Goal: Transaction & Acquisition: Purchase product/service

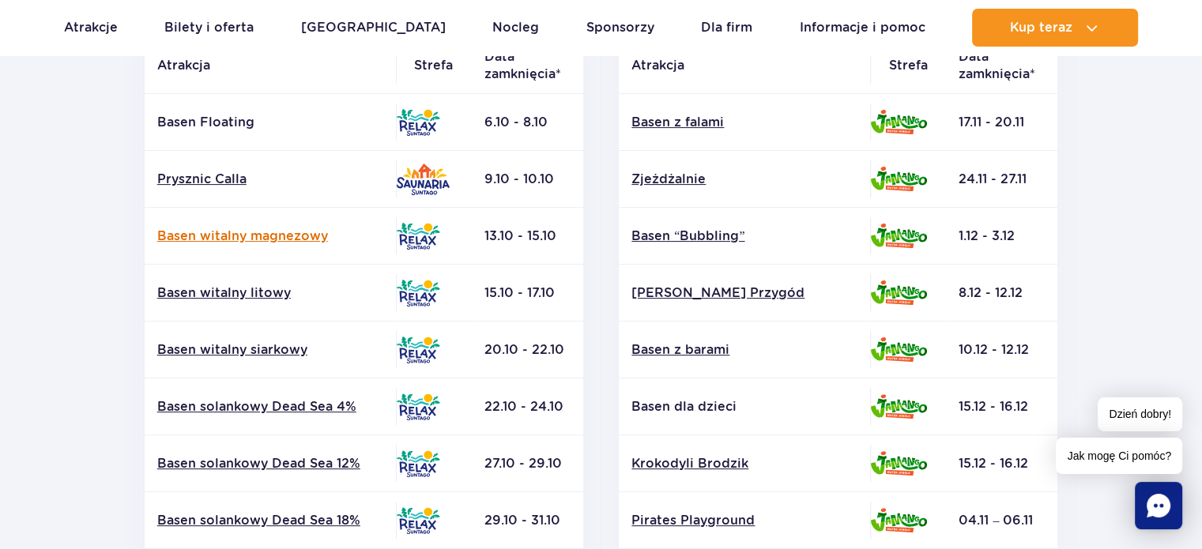
scroll to position [395, 0]
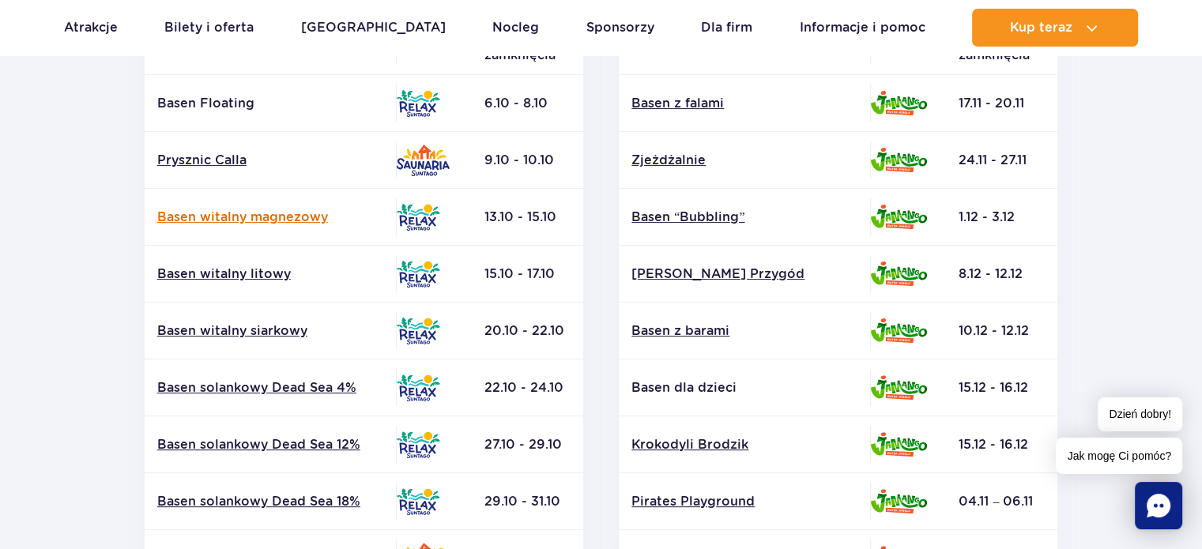
click at [280, 213] on link "Basen witalny magnezowy" at bounding box center [270, 217] width 226 height 17
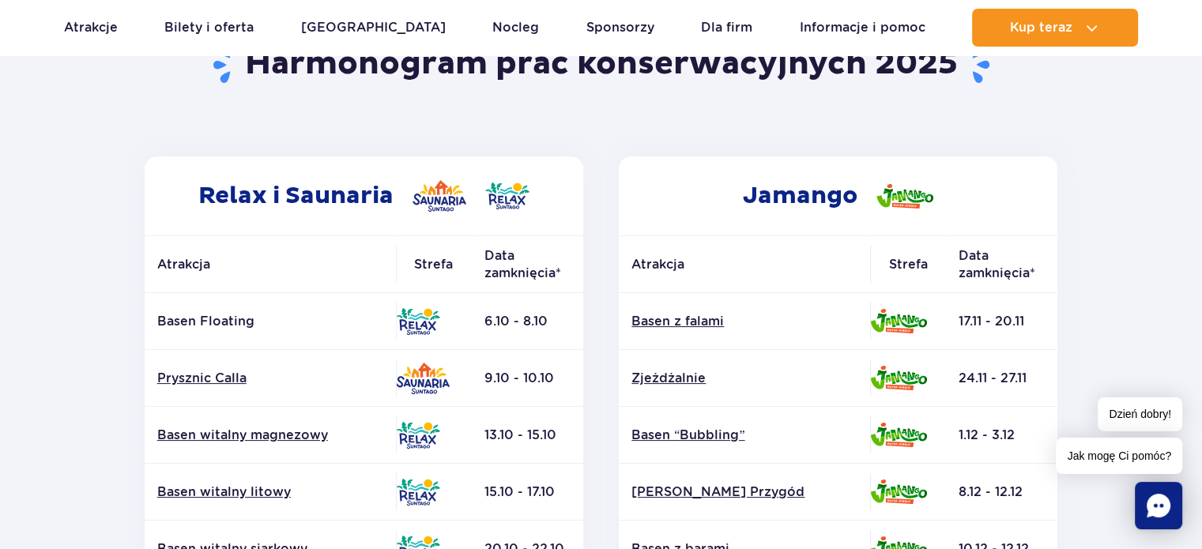
scroll to position [79, 0]
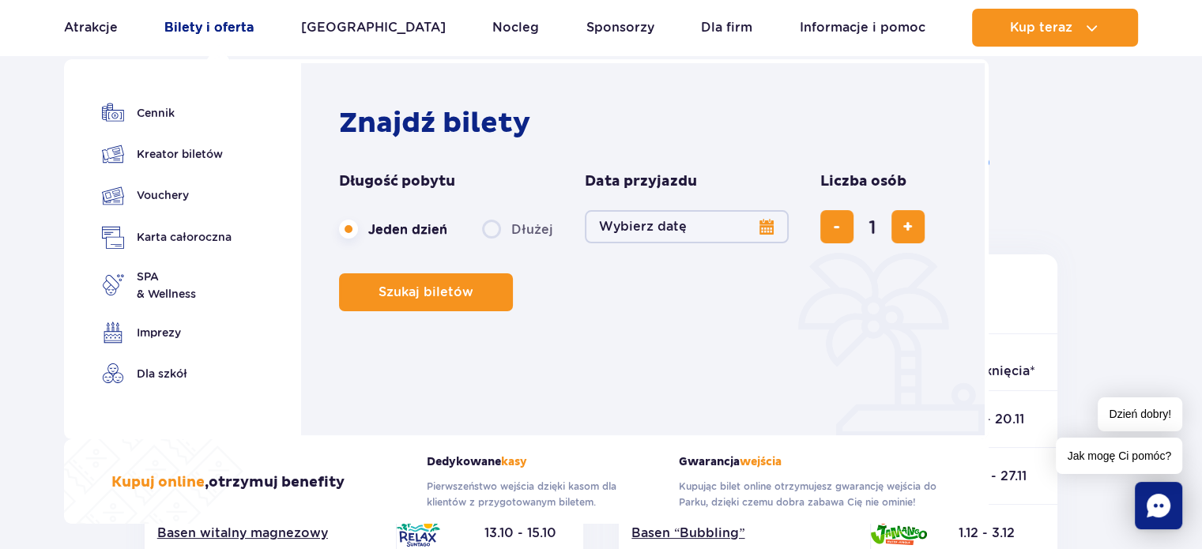
click at [208, 30] on link "Bilety i oferta" at bounding box center [208, 28] width 89 height 38
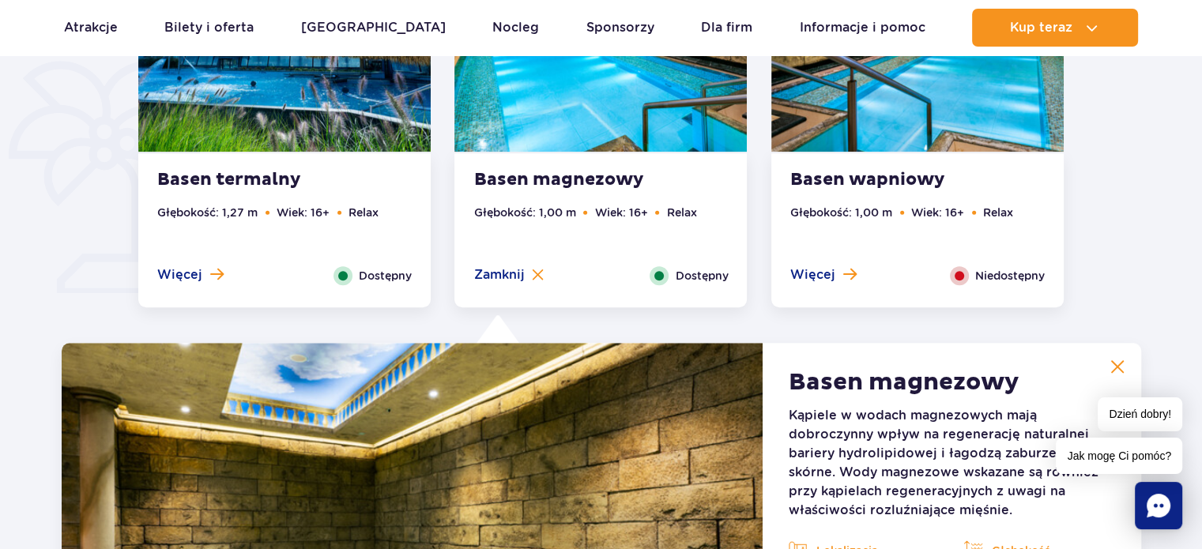
scroll to position [1074, 0]
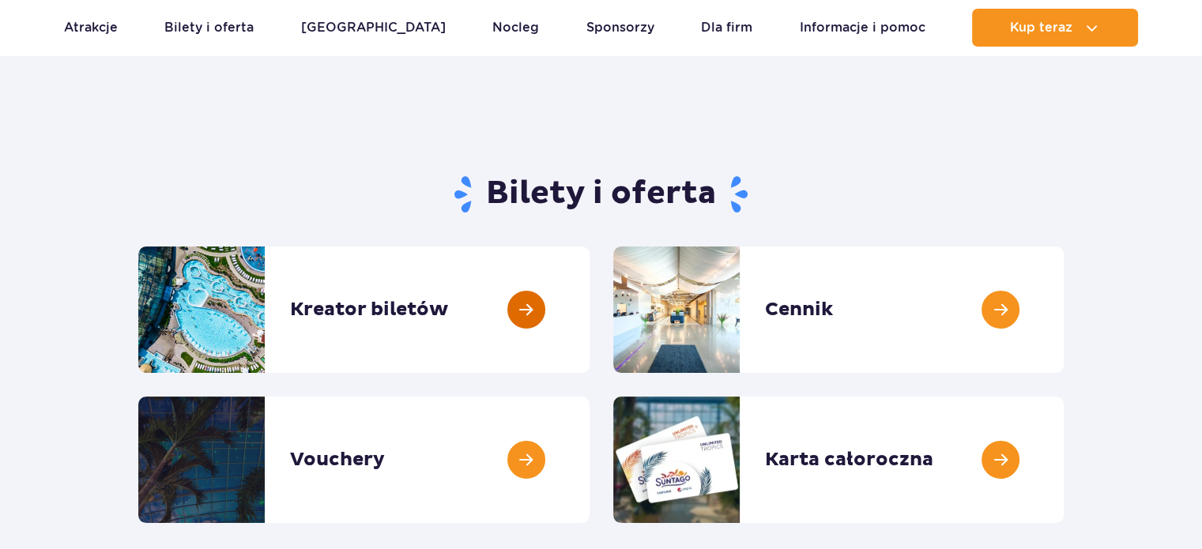
scroll to position [79, 0]
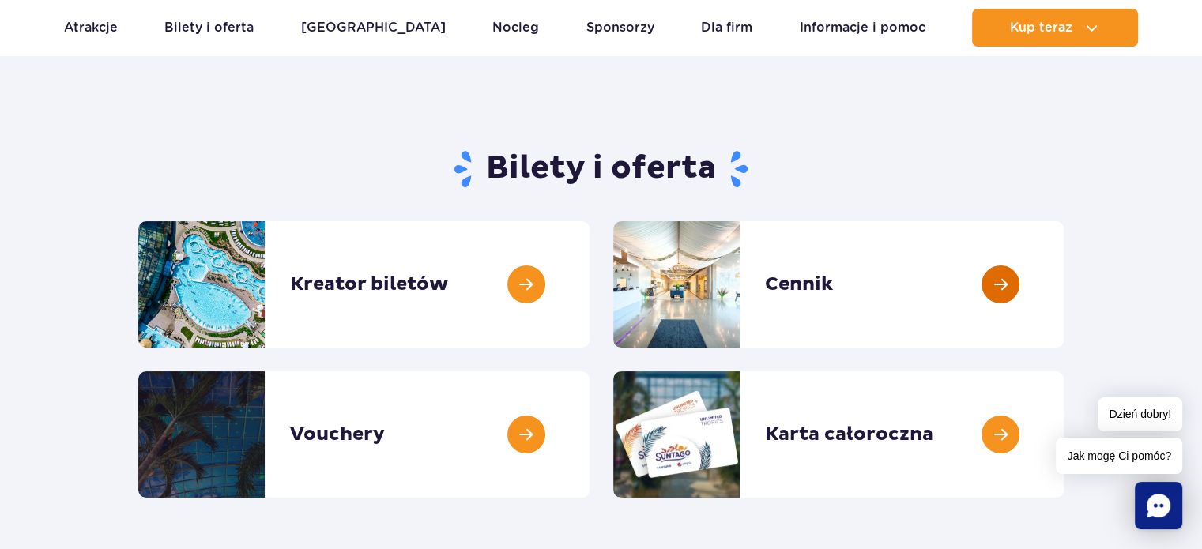
click at [1064, 289] on link at bounding box center [1064, 284] width 0 height 126
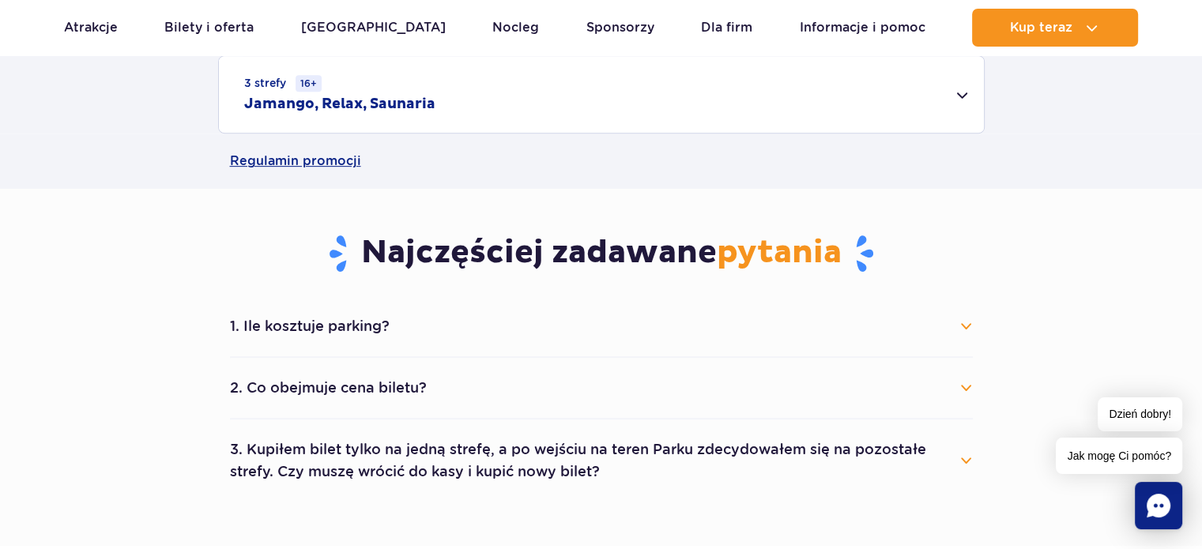
scroll to position [869, 0]
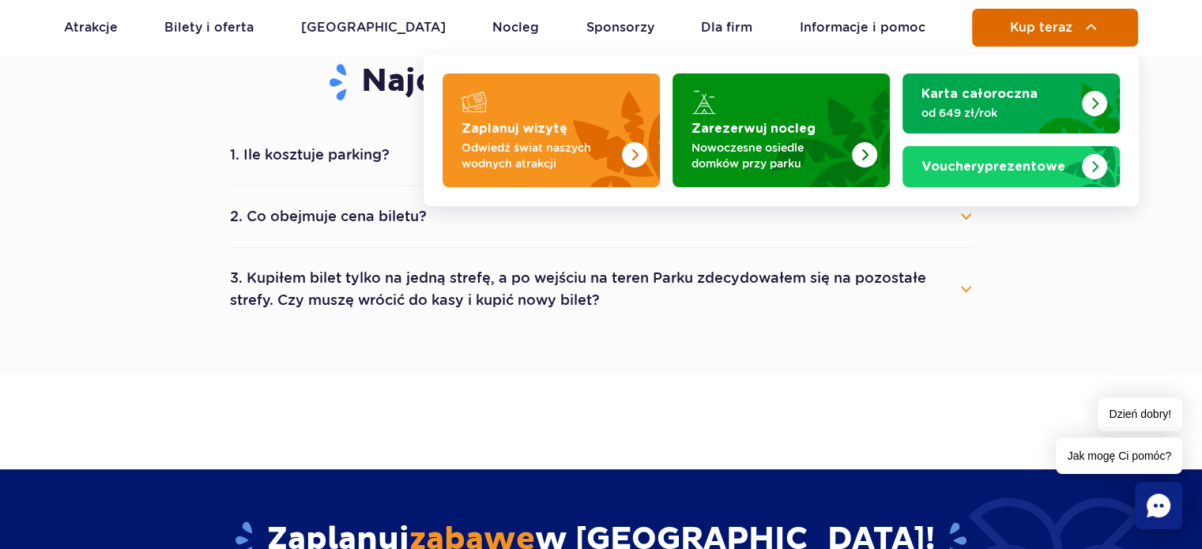
click at [1036, 34] on span "Kup teraz" at bounding box center [1041, 28] width 62 height 14
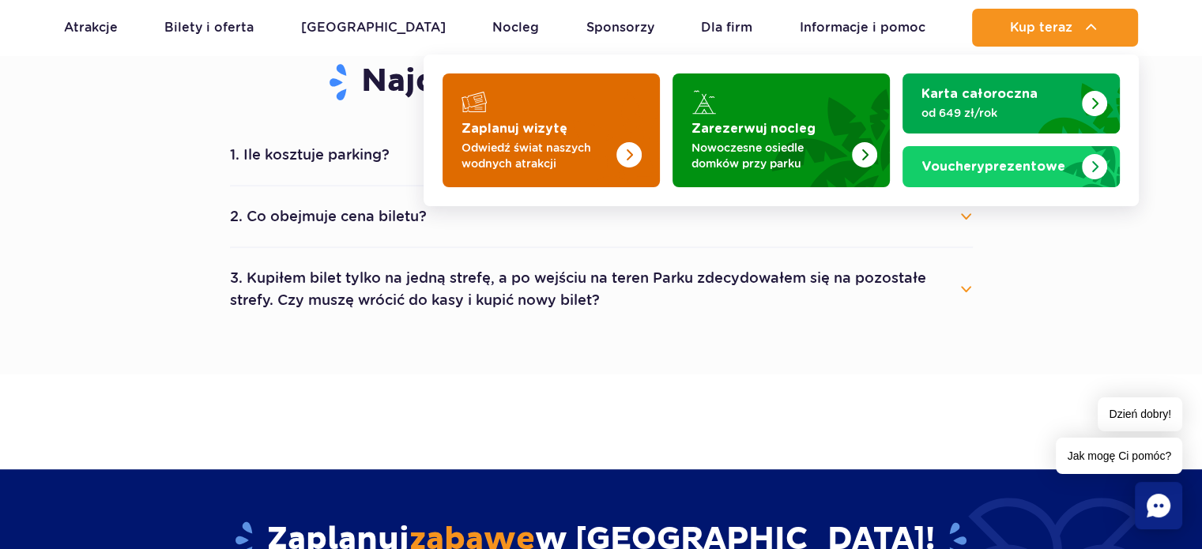
click at [635, 145] on img "Zaplanuj wizytę" at bounding box center [628, 154] width 25 height 25
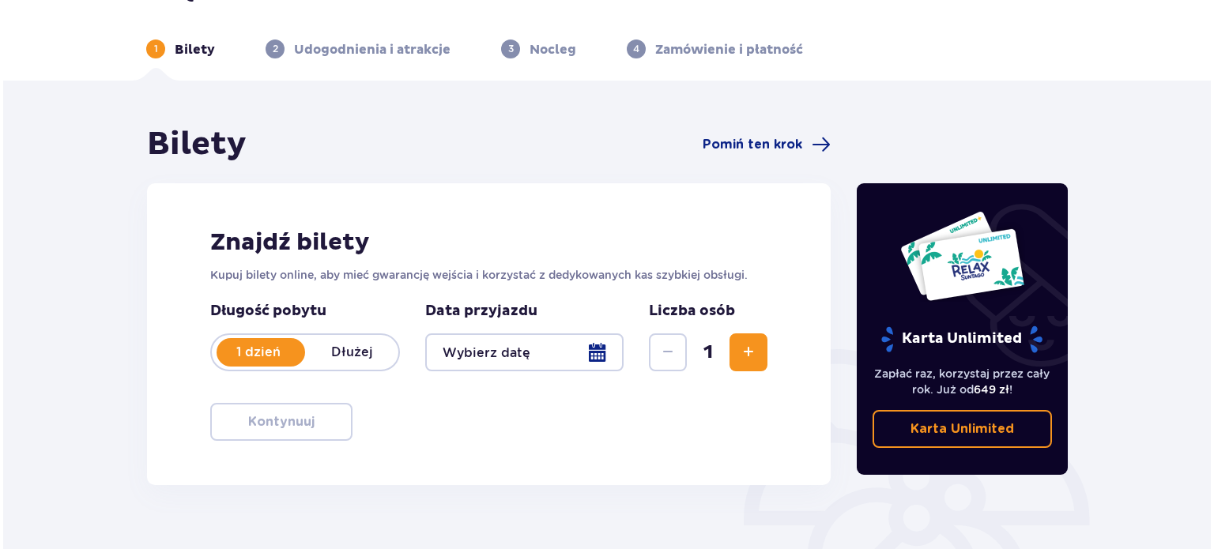
scroll to position [79, 0]
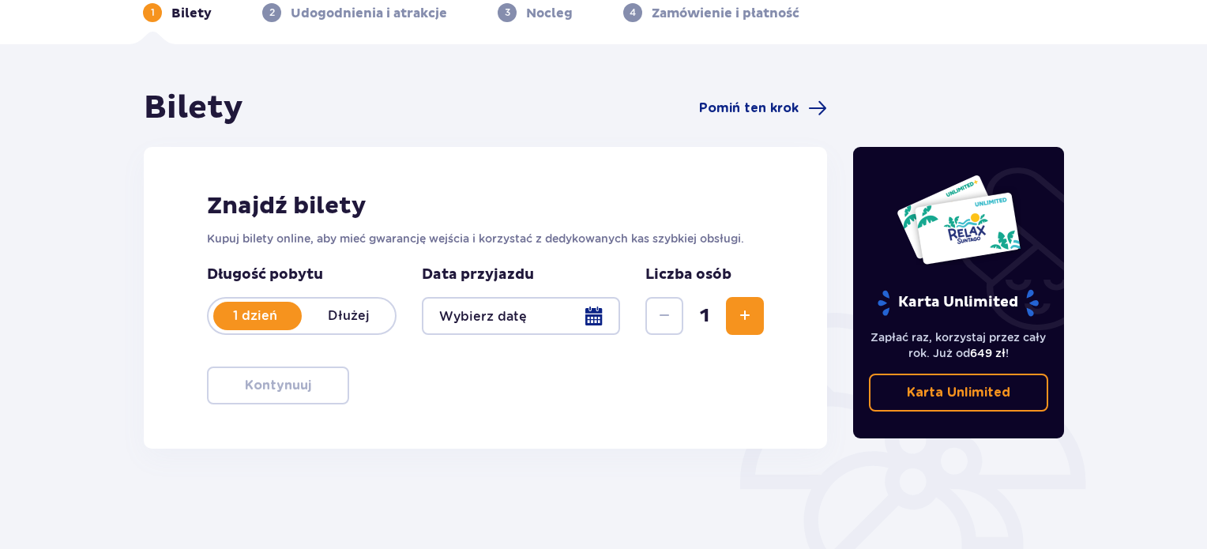
click at [514, 308] on div at bounding box center [521, 316] width 198 height 38
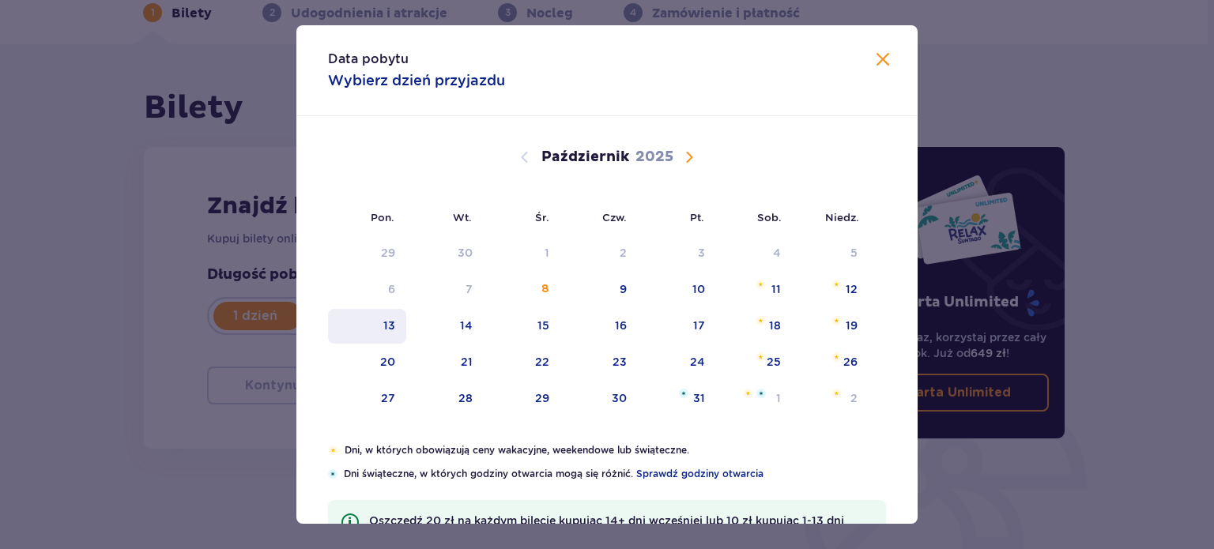
click at [396, 333] on div "13" at bounding box center [367, 326] width 78 height 35
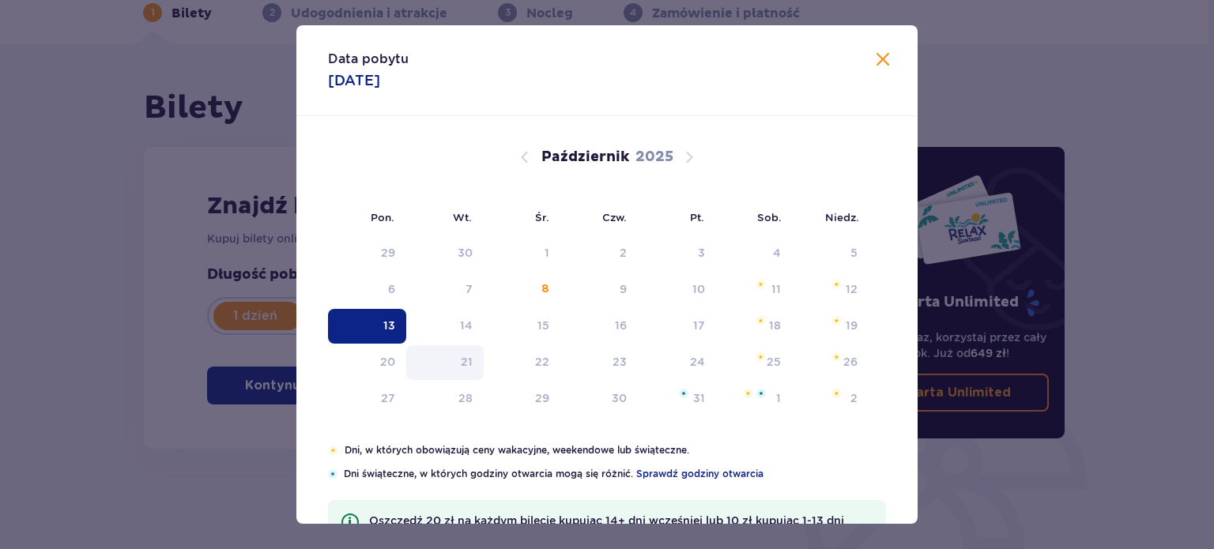
type input "[DATE]"
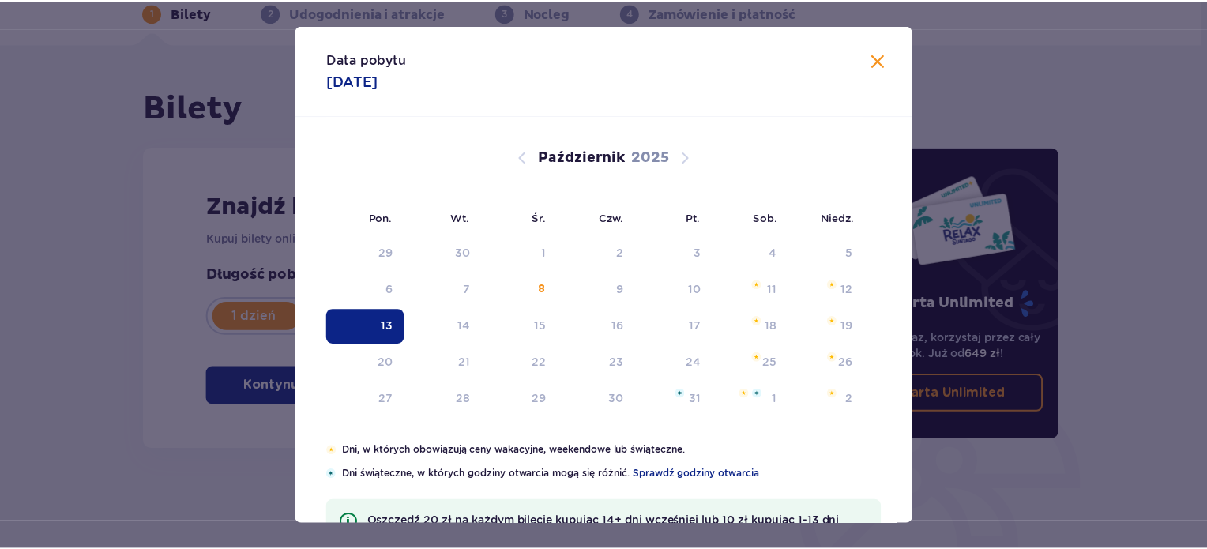
scroll to position [81, 0]
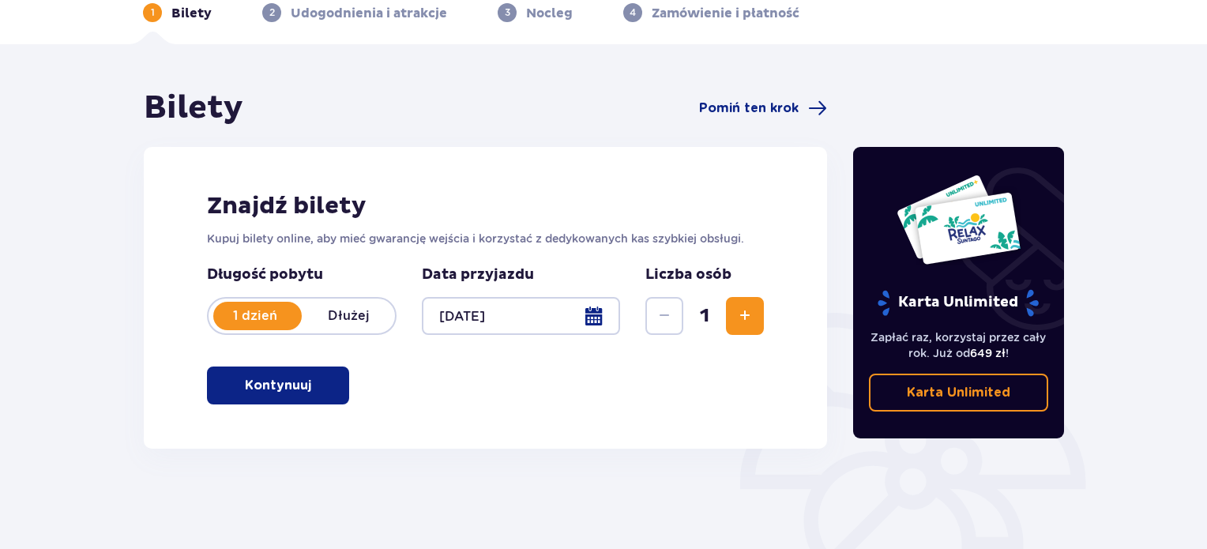
click at [288, 379] on p "Kontynuuj" at bounding box center [278, 385] width 66 height 17
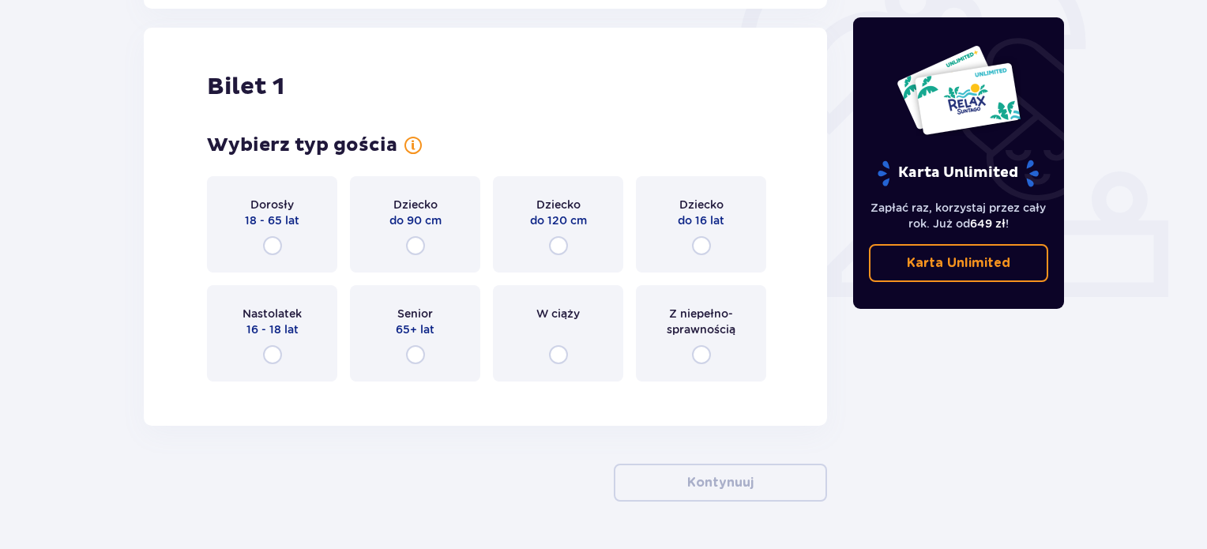
scroll to position [528, 0]
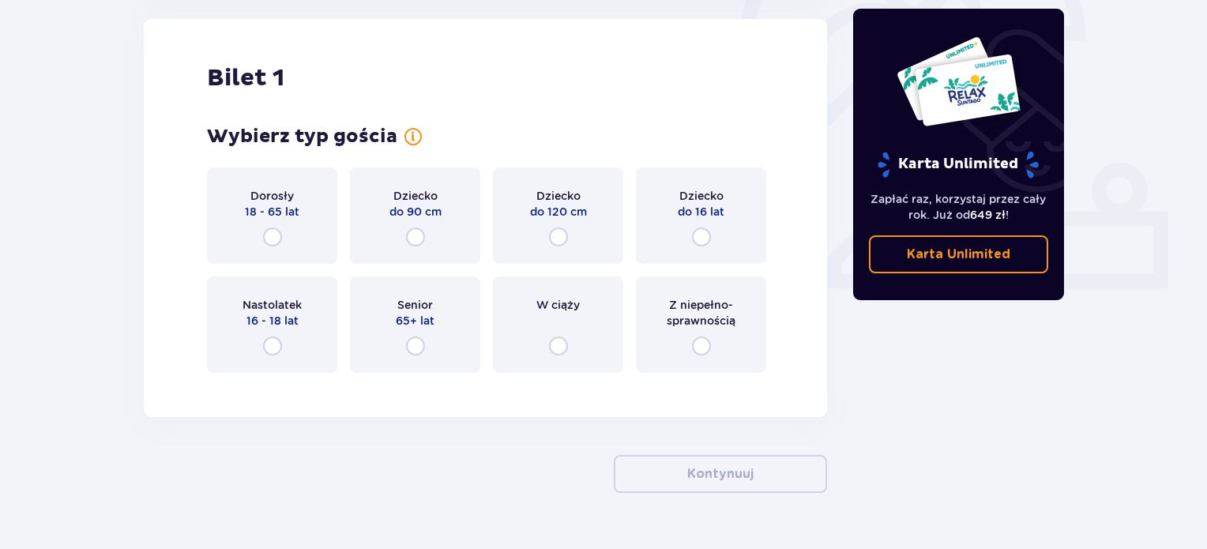
click at [295, 237] on div "Dorosły 18 - 65 lat" at bounding box center [272, 216] width 130 height 96
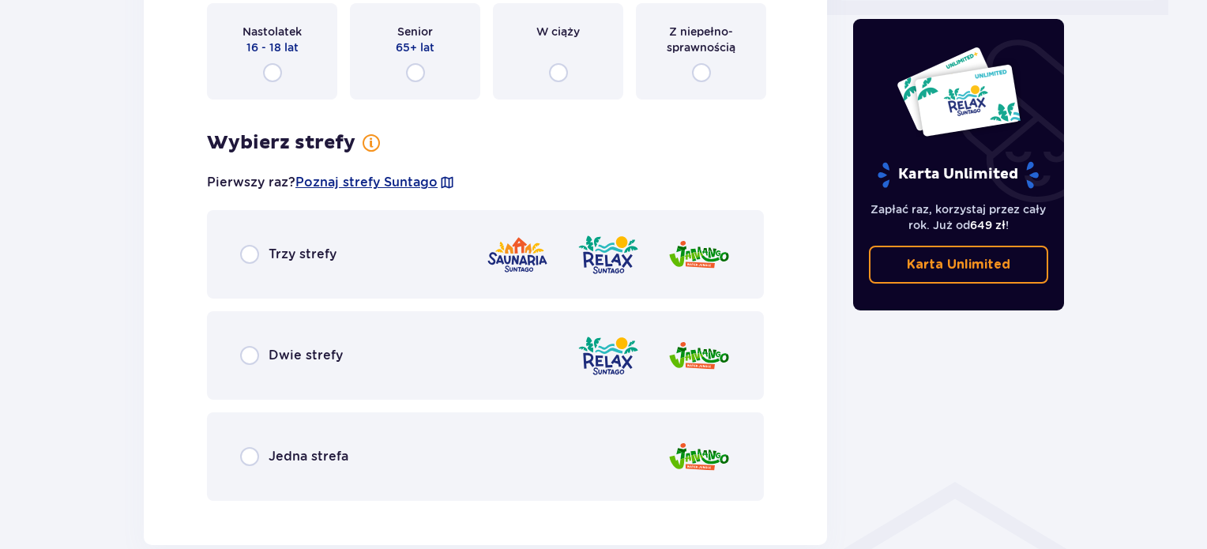
scroll to position [676, 0]
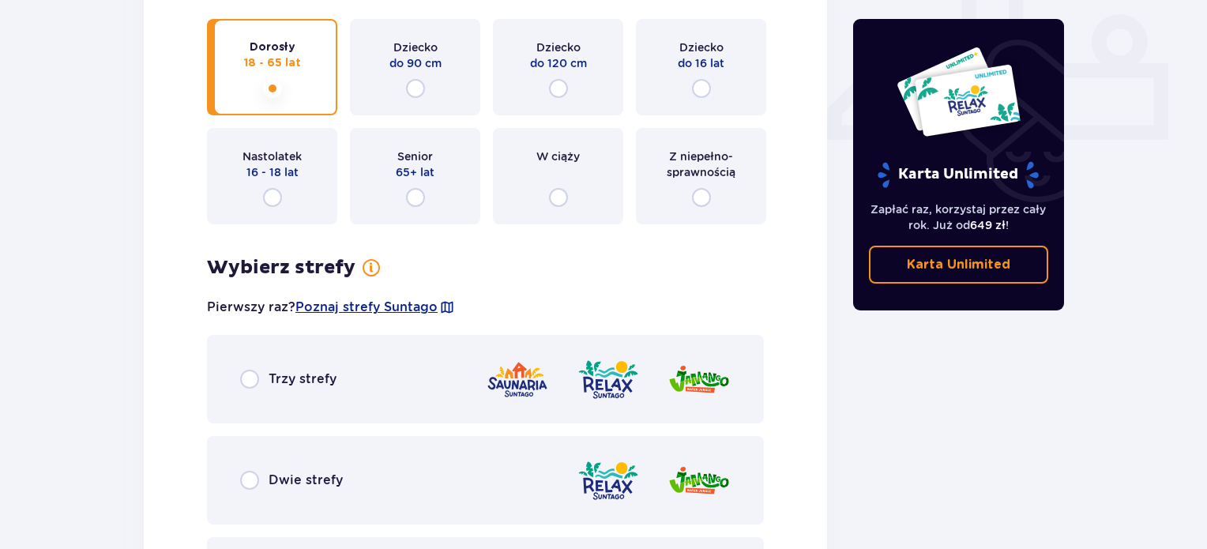
click at [288, 164] on span "16 - 18 lat" at bounding box center [273, 172] width 52 height 16
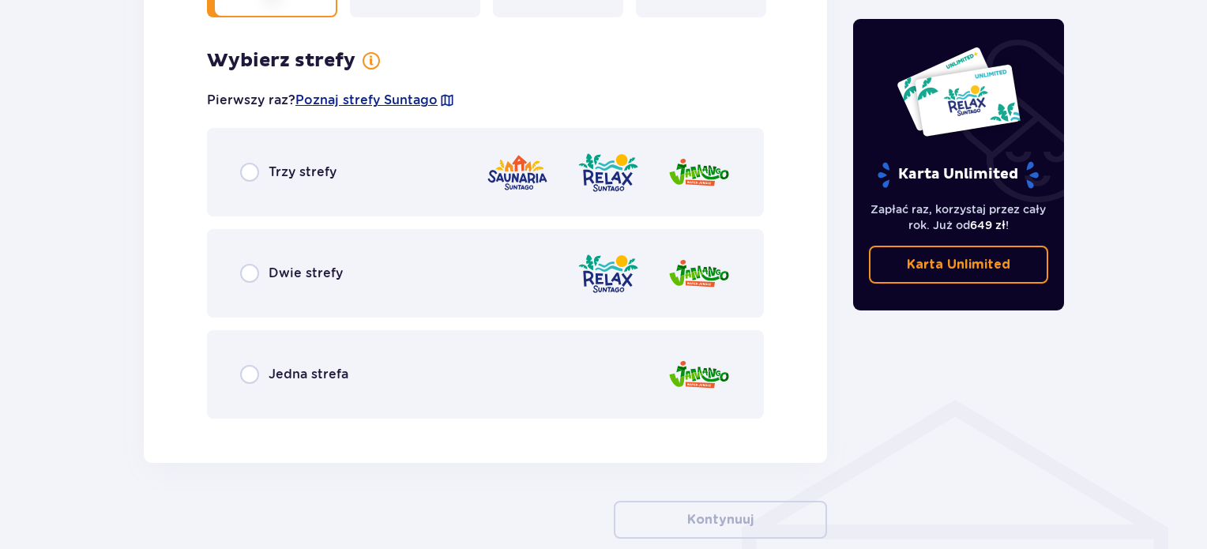
scroll to position [913, 0]
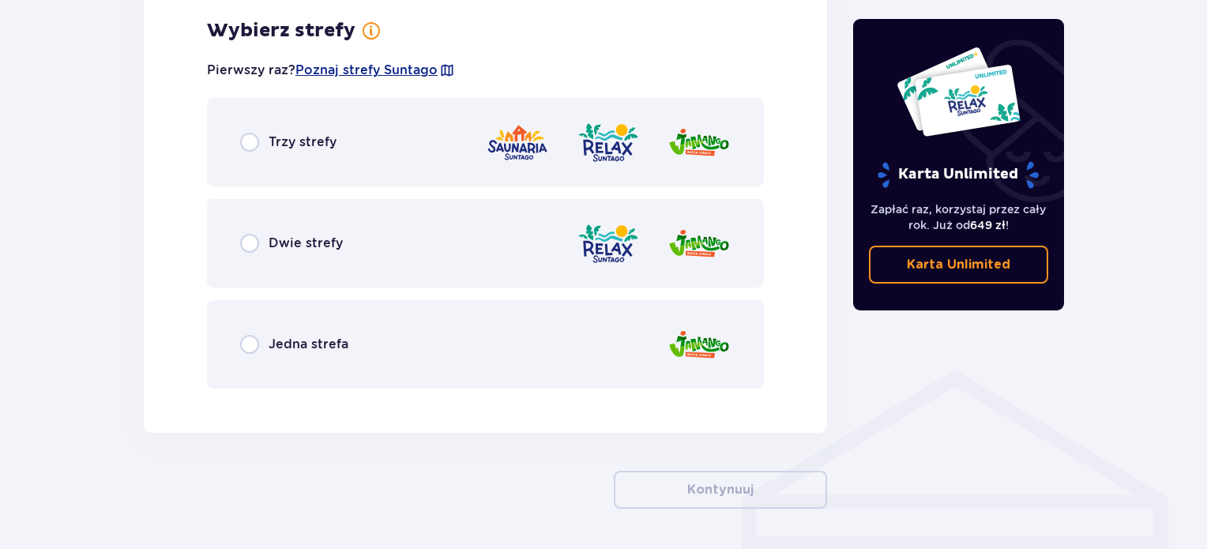
click at [290, 253] on div "Dwie strefy" at bounding box center [485, 243] width 557 height 88
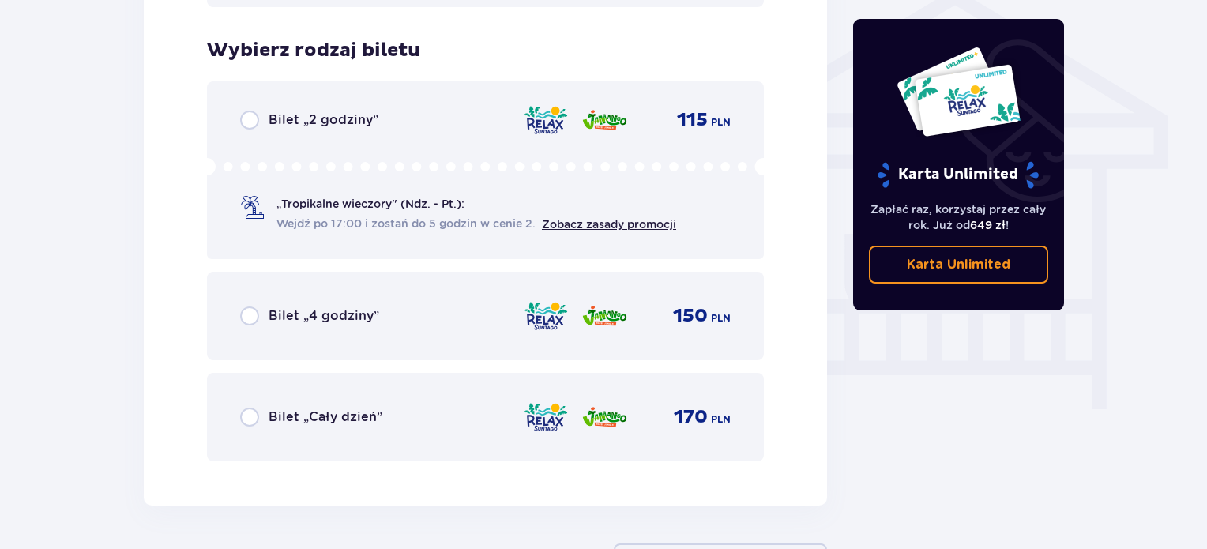
scroll to position [1315, 0]
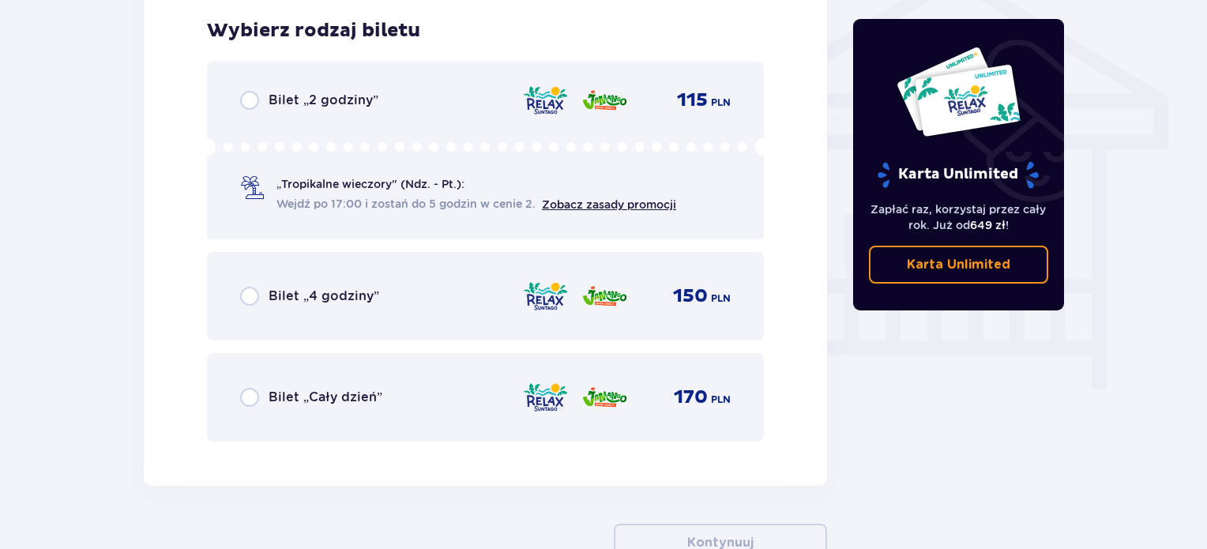
click at [263, 382] on div "Bilet „Cały dzień” 170 PLN" at bounding box center [485, 397] width 491 height 33
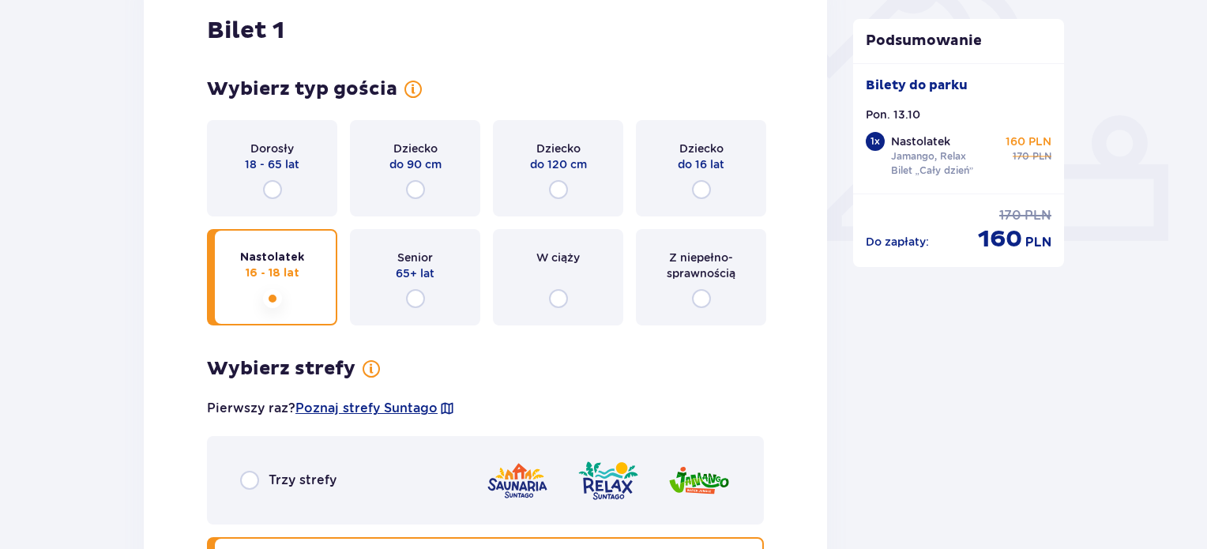
scroll to position [555, 0]
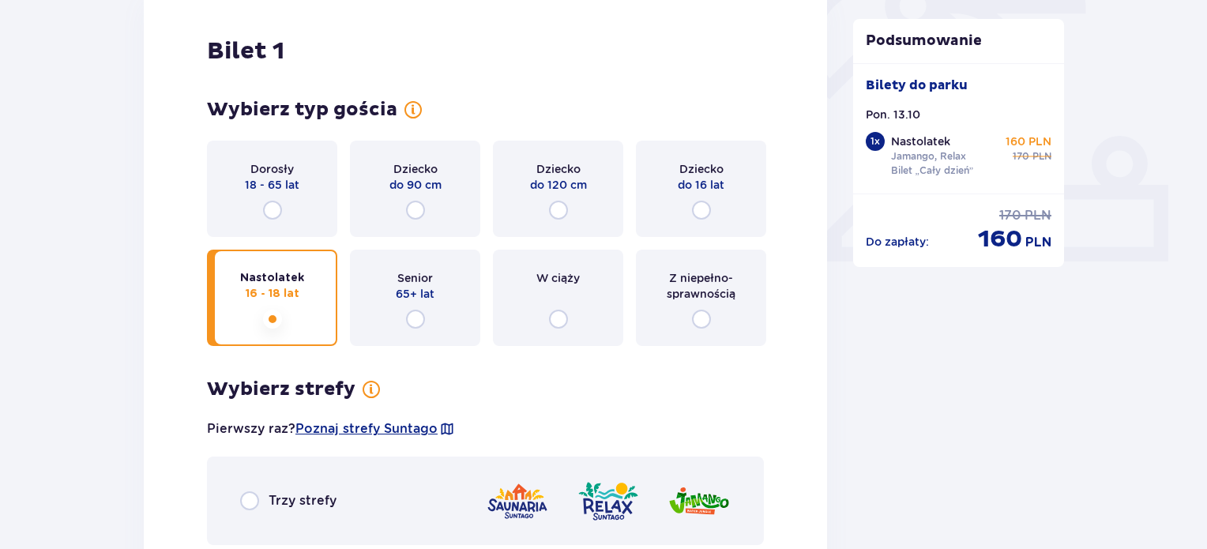
click at [559, 273] on span "W ciąży" at bounding box center [557, 278] width 43 height 16
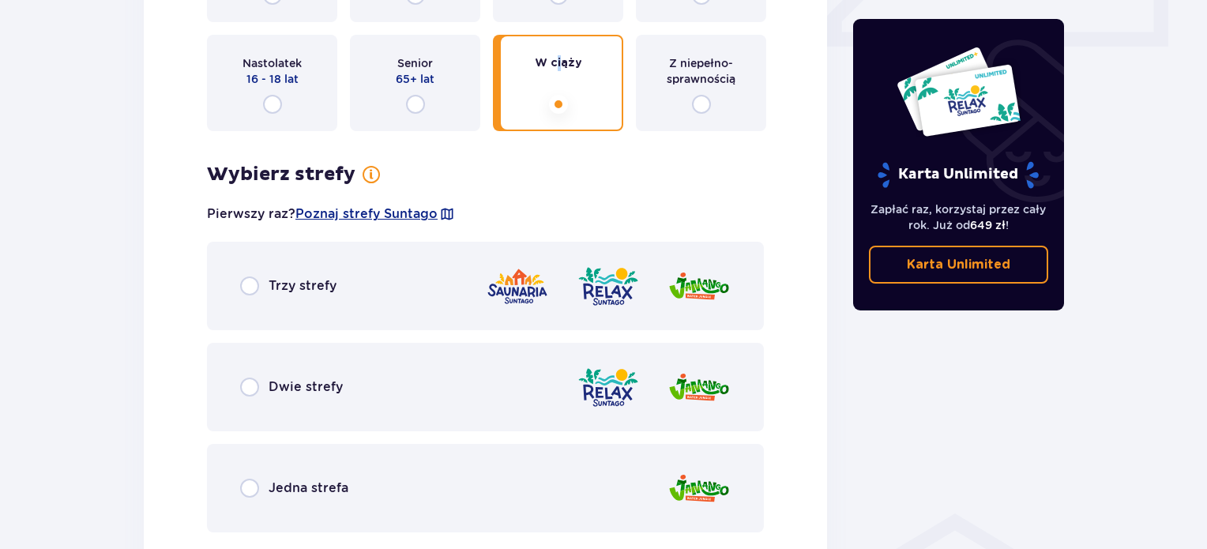
scroll to position [755, 0]
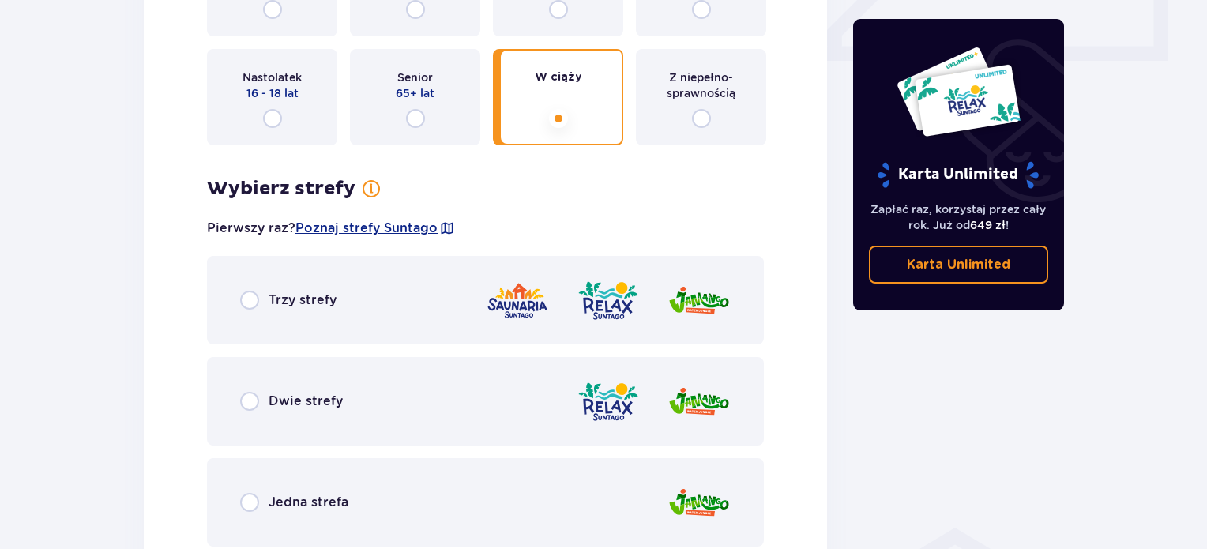
click at [333, 423] on div "Dwie strefy" at bounding box center [485, 401] width 557 height 88
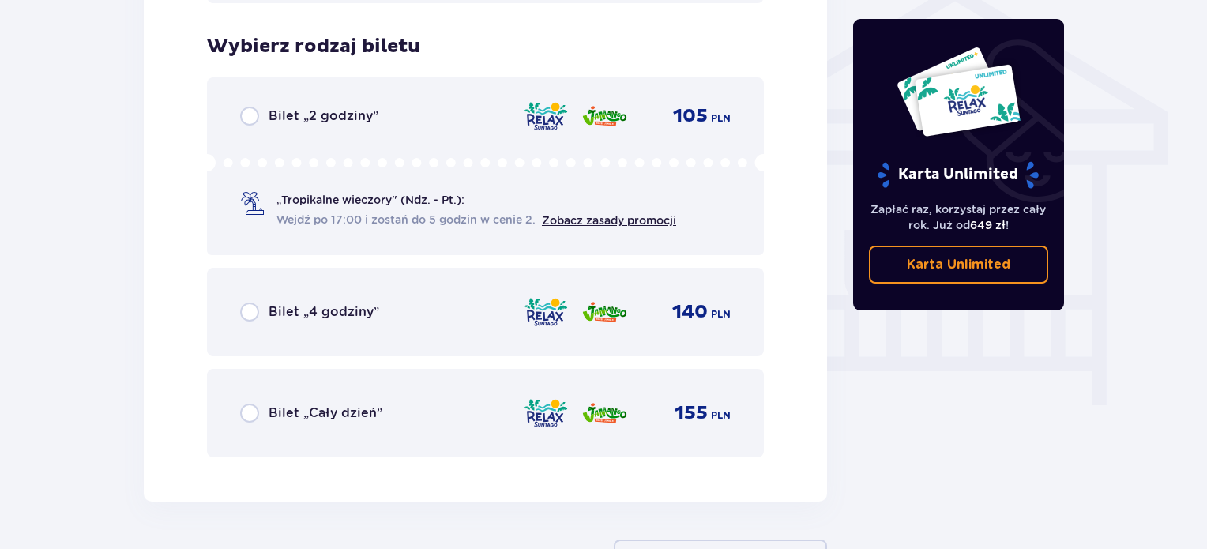
scroll to position [1315, 0]
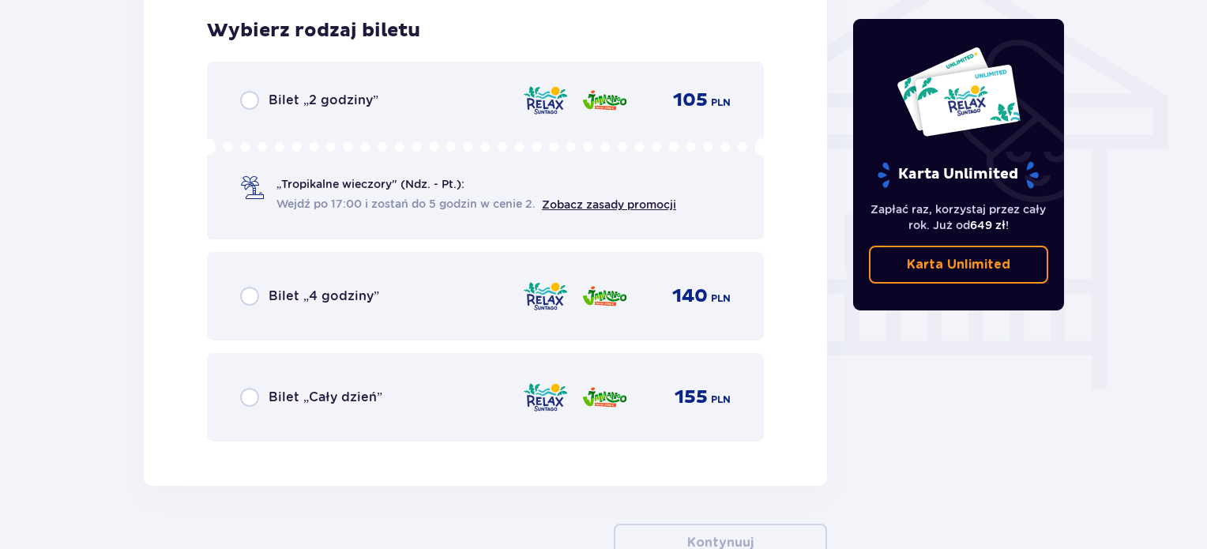
click at [333, 401] on span "Bilet „Cały dzień”" at bounding box center [326, 397] width 114 height 17
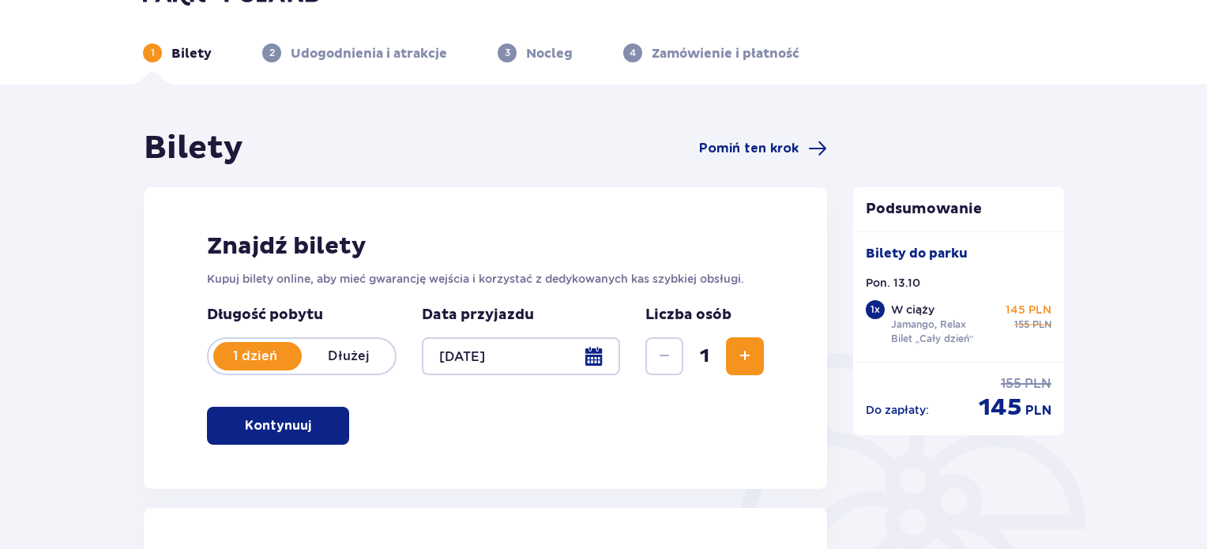
scroll to position [0, 0]
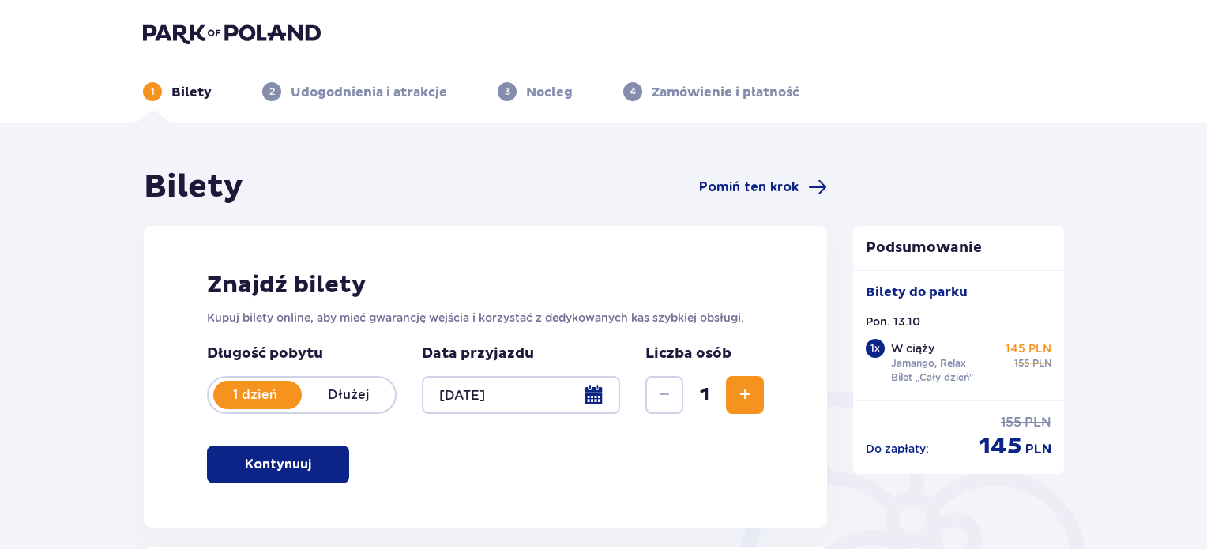
click at [948, 290] on p "Bilety do parku" at bounding box center [917, 292] width 102 height 17
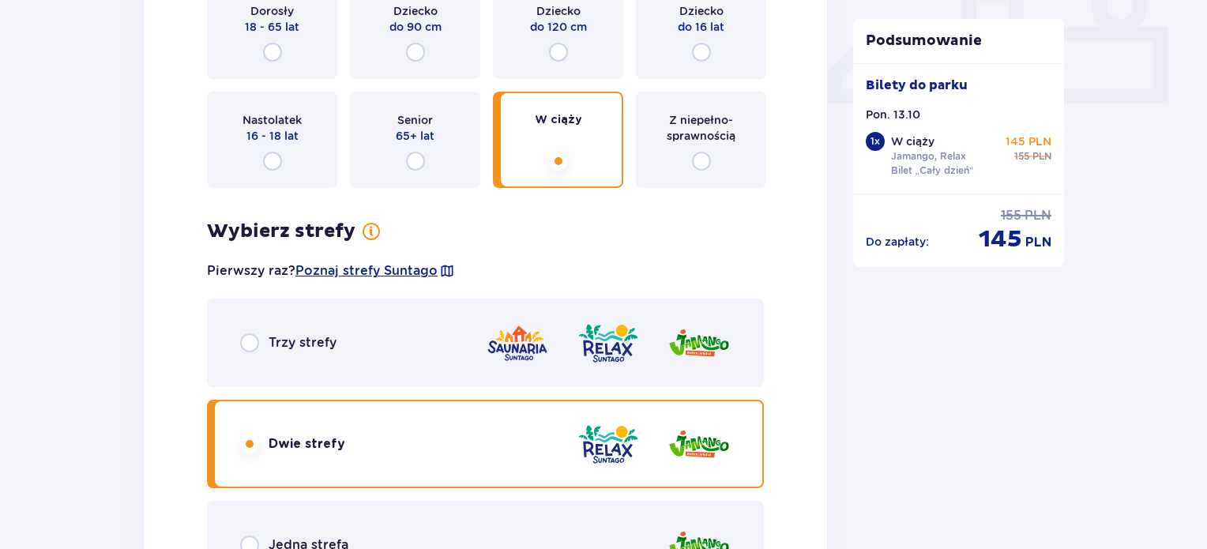
scroll to position [476, 0]
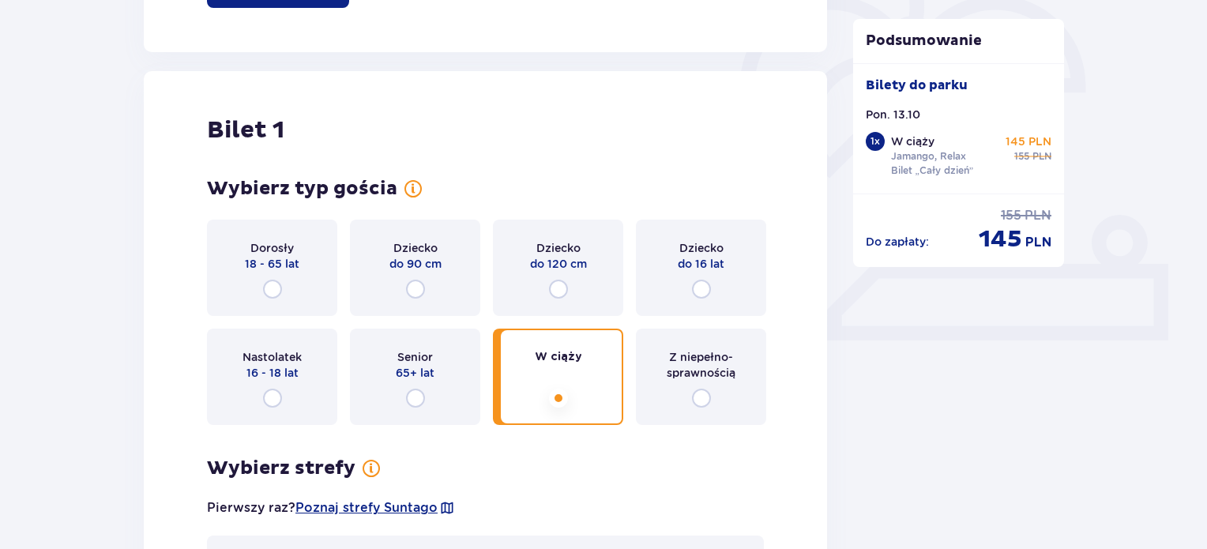
click at [297, 295] on div "Dorosły 18 - 65 lat" at bounding box center [272, 268] width 130 height 96
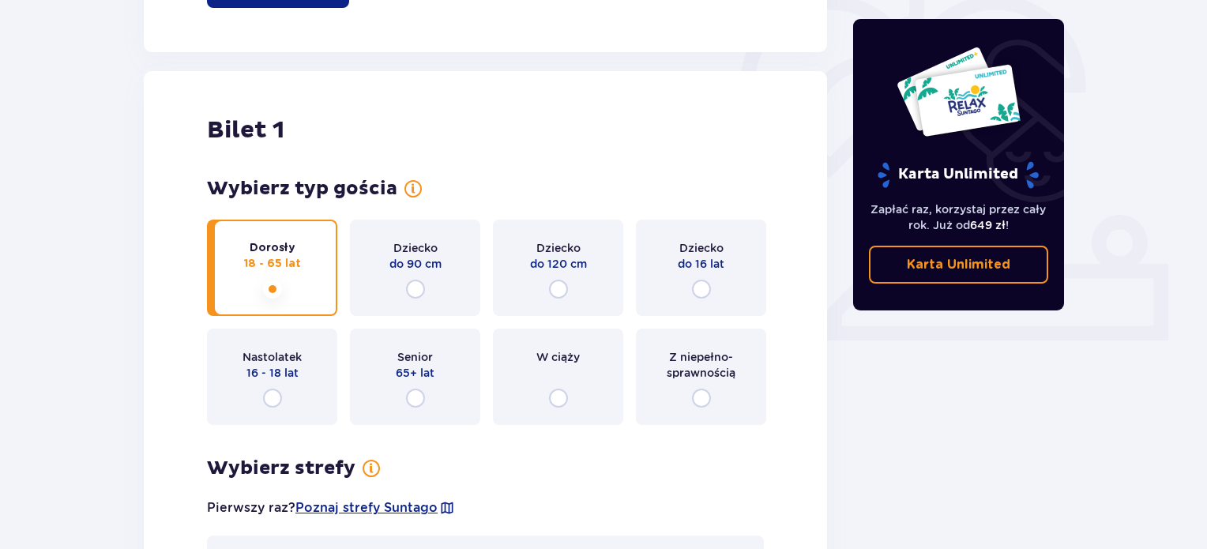
scroll to position [913, 0]
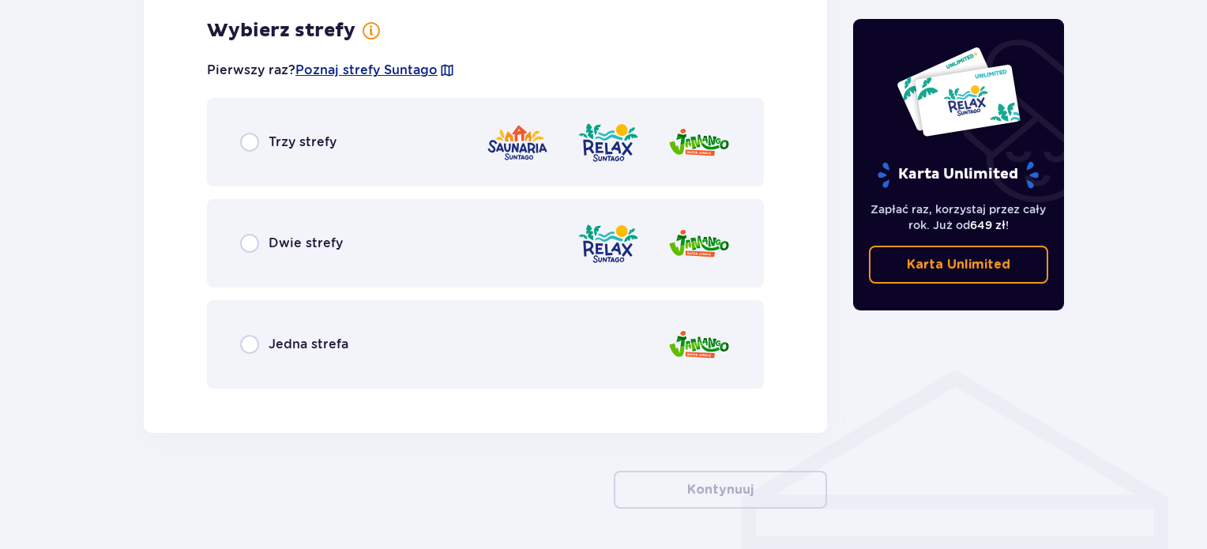
click at [363, 128] on div "Trzy strefy" at bounding box center [485, 142] width 557 height 88
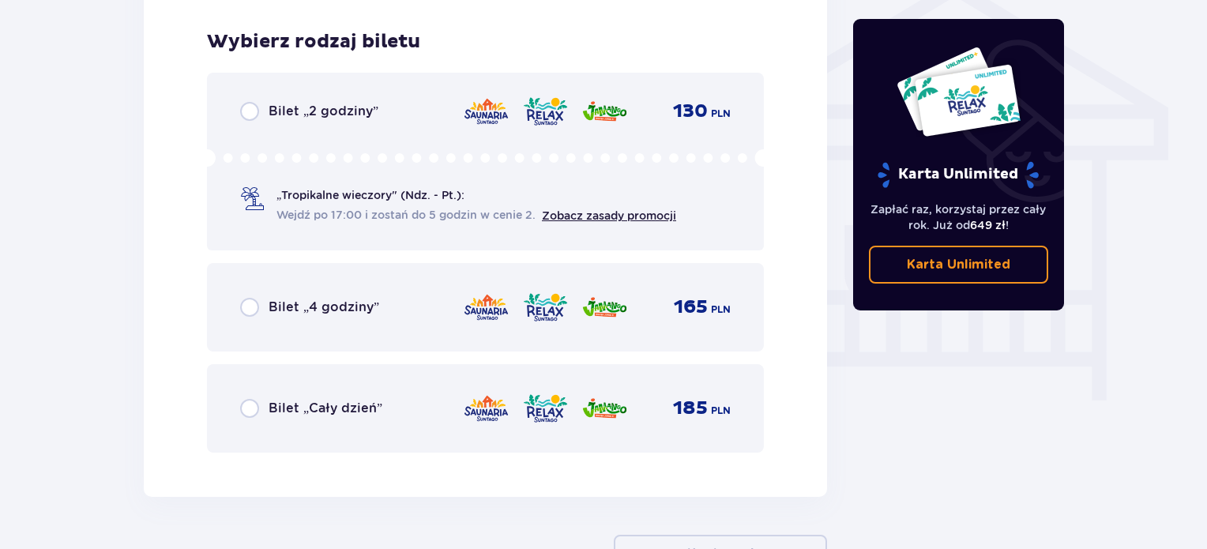
scroll to position [1315, 0]
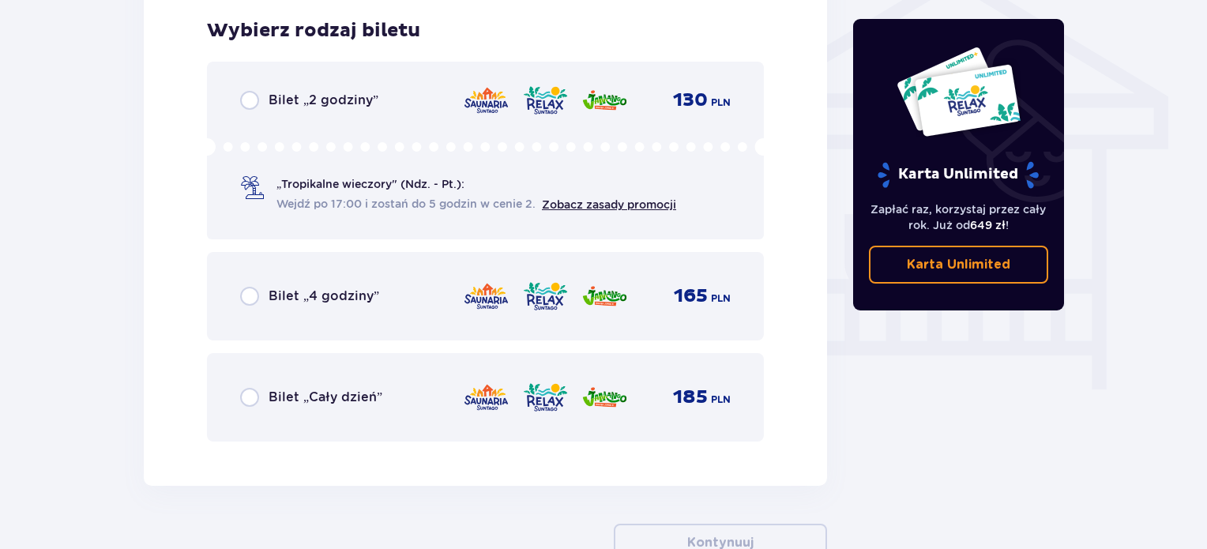
click at [442, 413] on div "Bilet „Cały dzień” 185 PLN" at bounding box center [485, 397] width 557 height 88
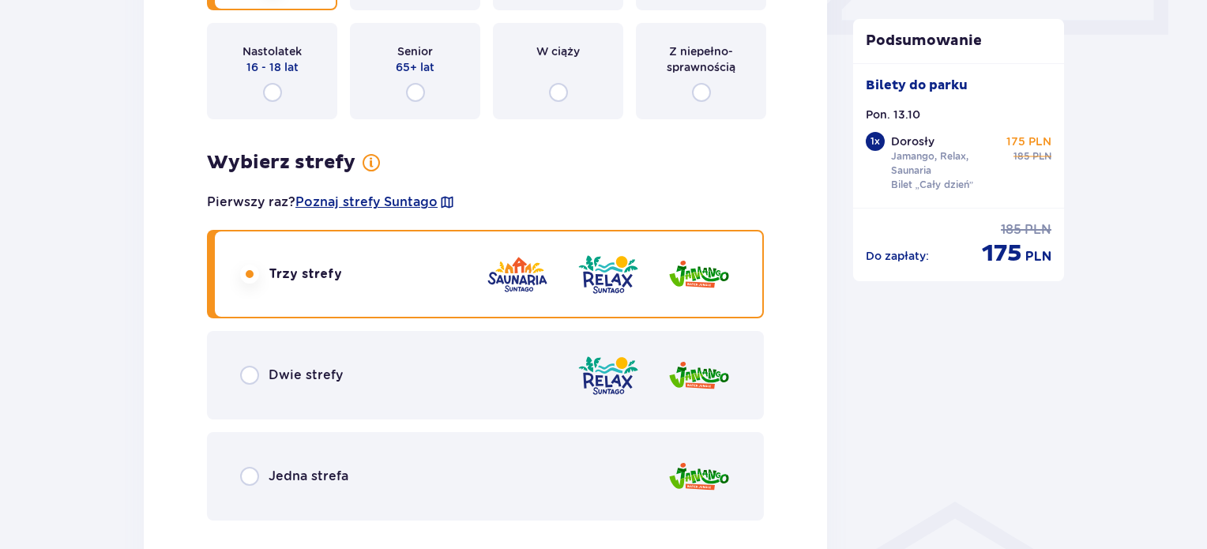
scroll to position [792, 0]
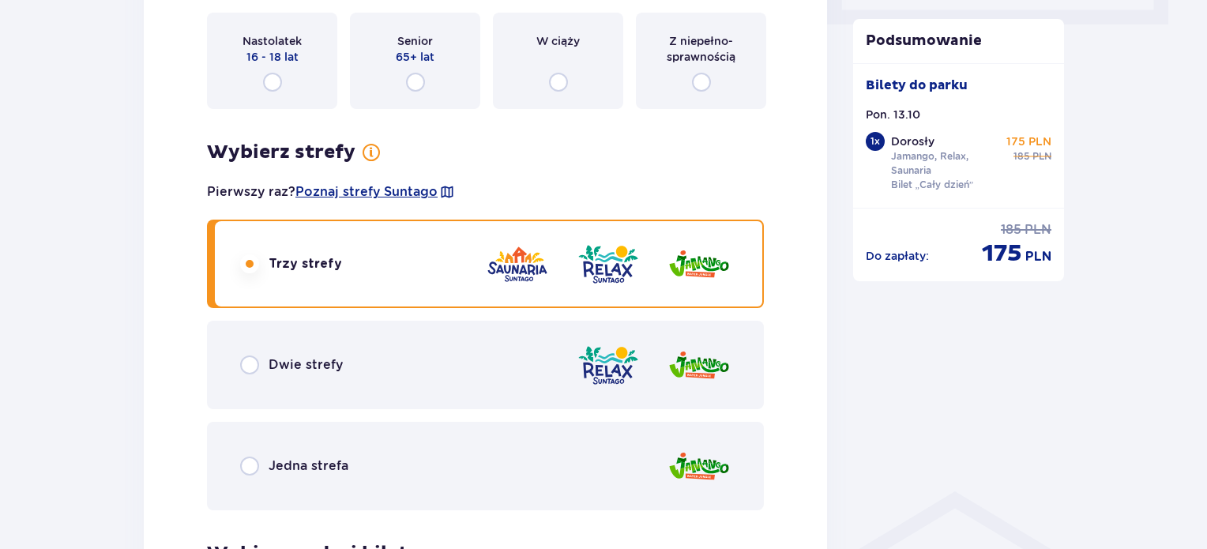
click at [346, 486] on div "Jedna strefa" at bounding box center [485, 466] width 557 height 88
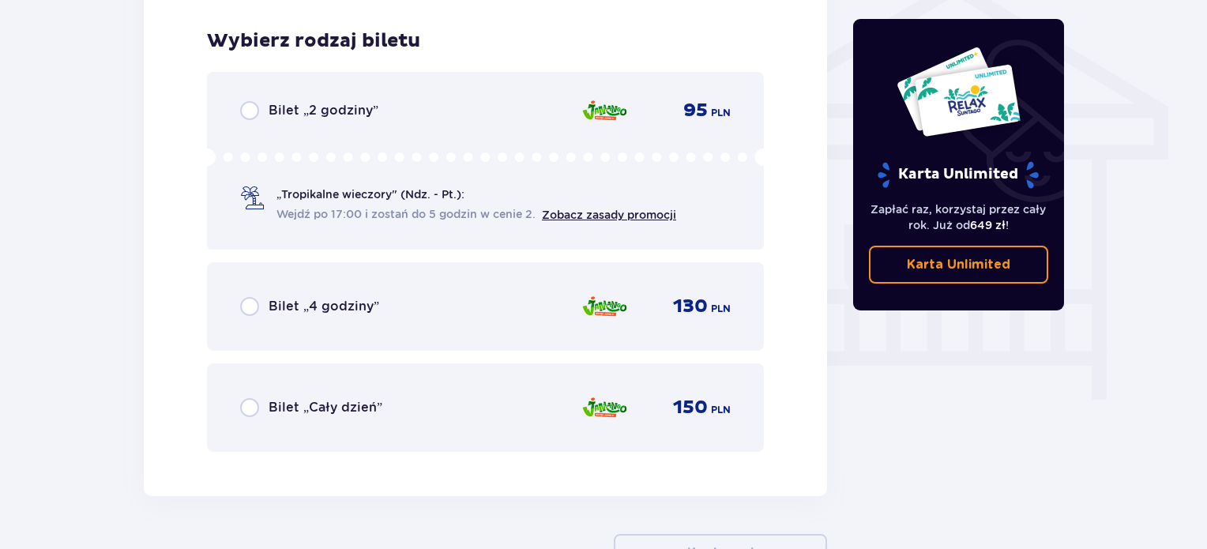
scroll to position [1315, 0]
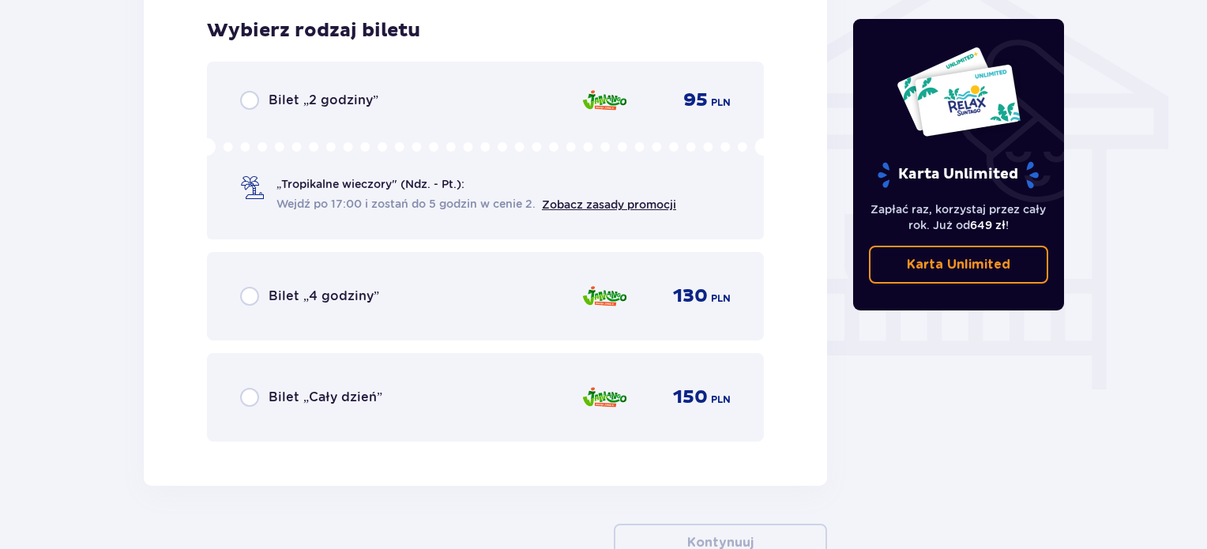
click at [382, 388] on div "Bilet „Cały dzień” 150 PLN" at bounding box center [485, 397] width 491 height 33
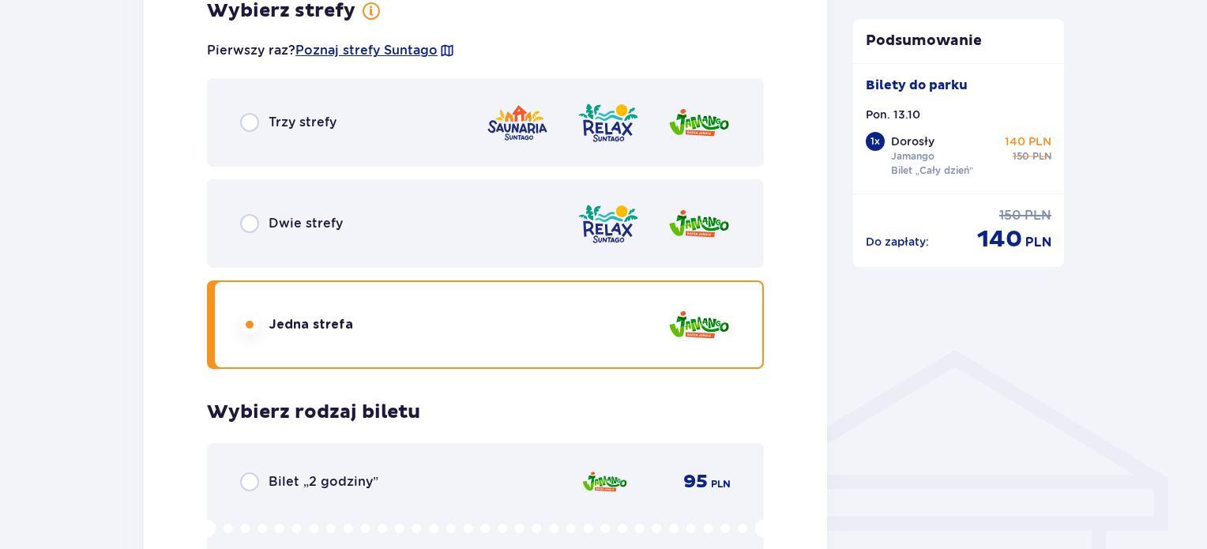
scroll to position [792, 0]
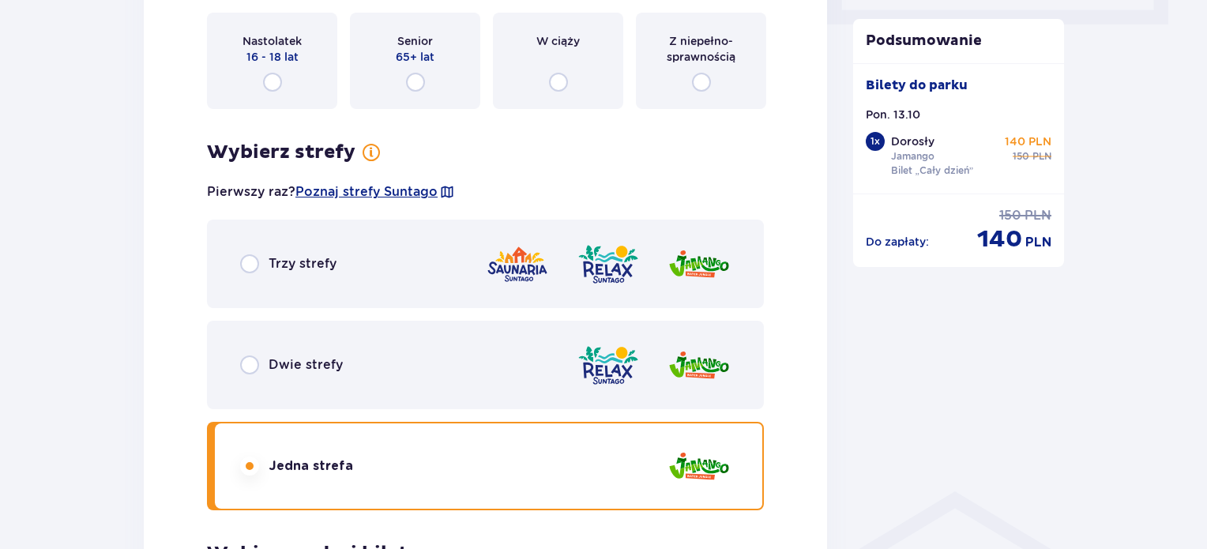
click at [428, 258] on div "Trzy strefy" at bounding box center [485, 264] width 557 height 88
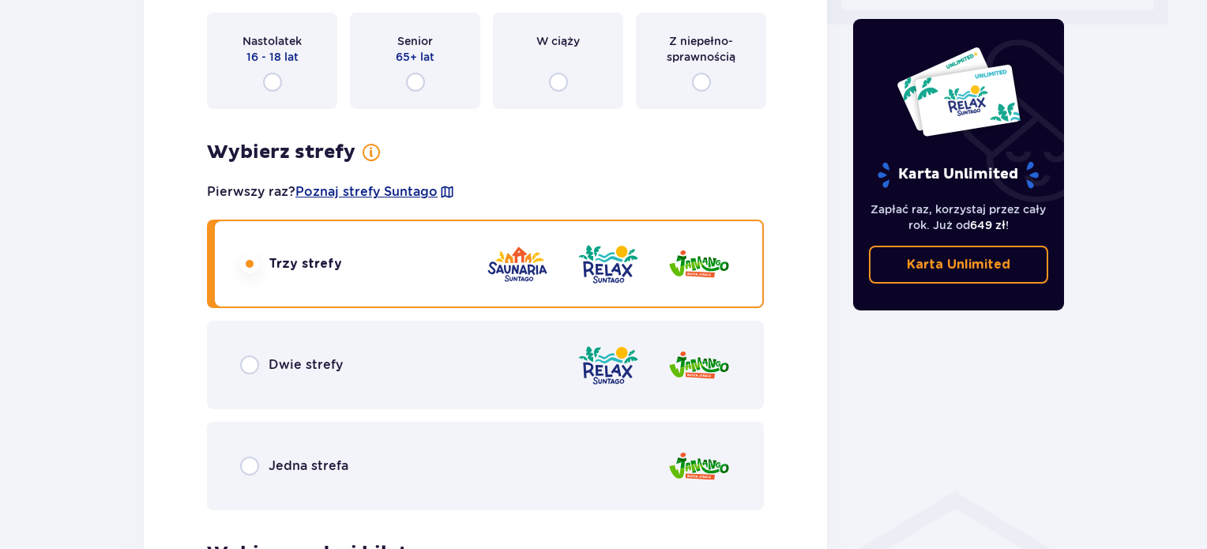
scroll to position [713, 0]
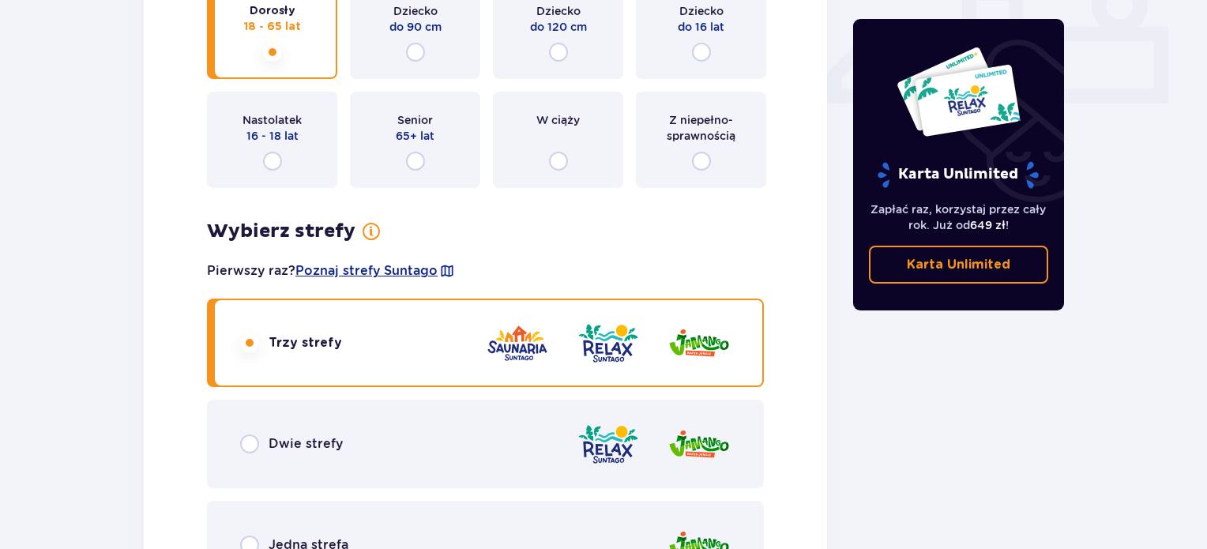
click at [284, 140] on span "16 - 18 lat" at bounding box center [273, 136] width 52 height 16
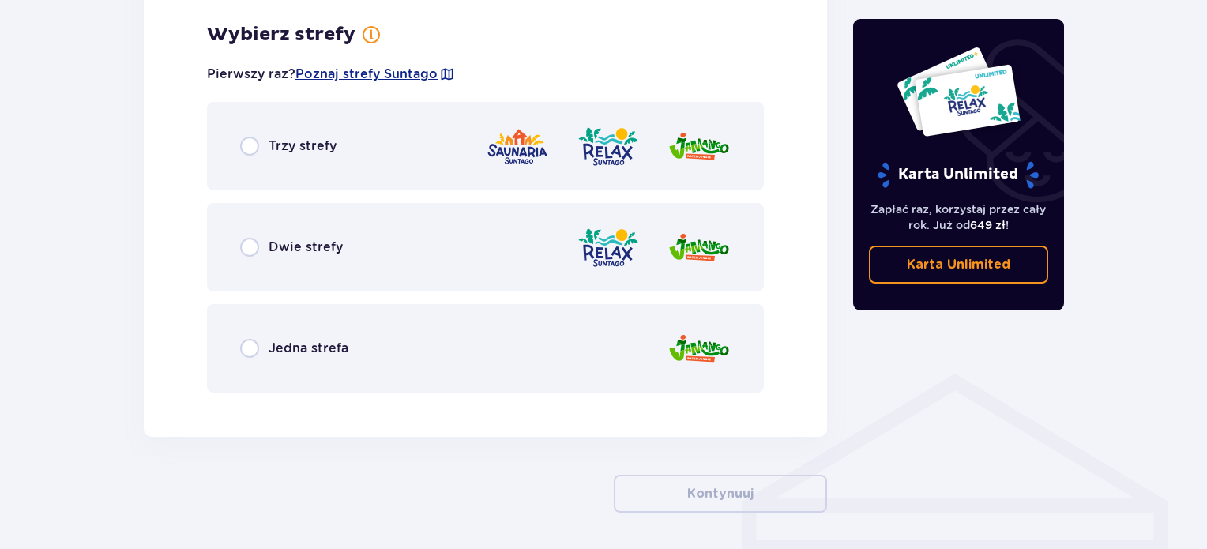
scroll to position [913, 0]
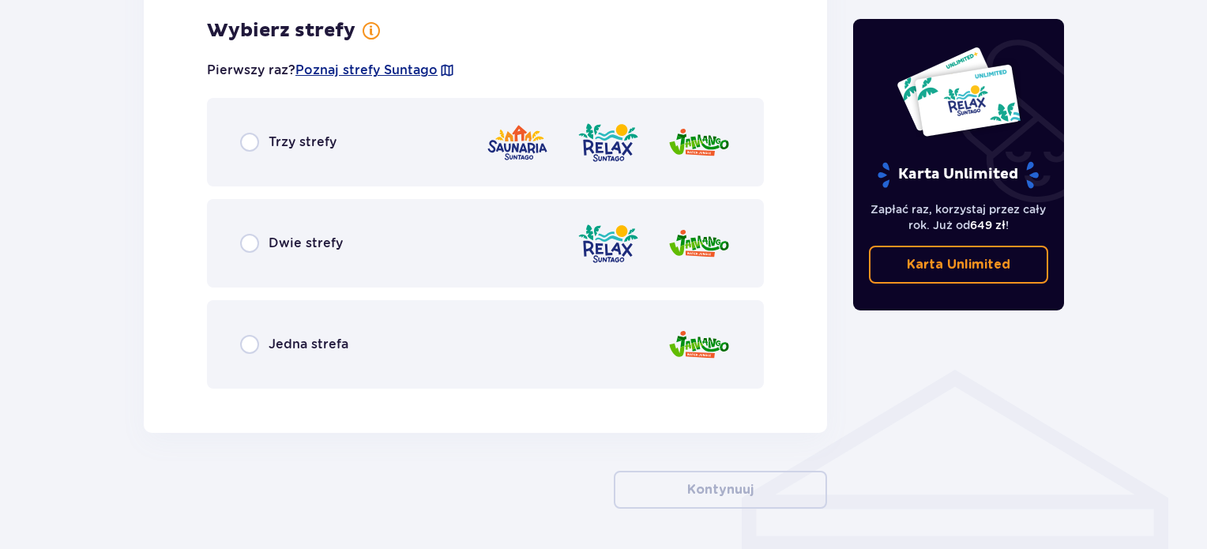
click at [398, 111] on div "Trzy strefy" at bounding box center [485, 142] width 557 height 88
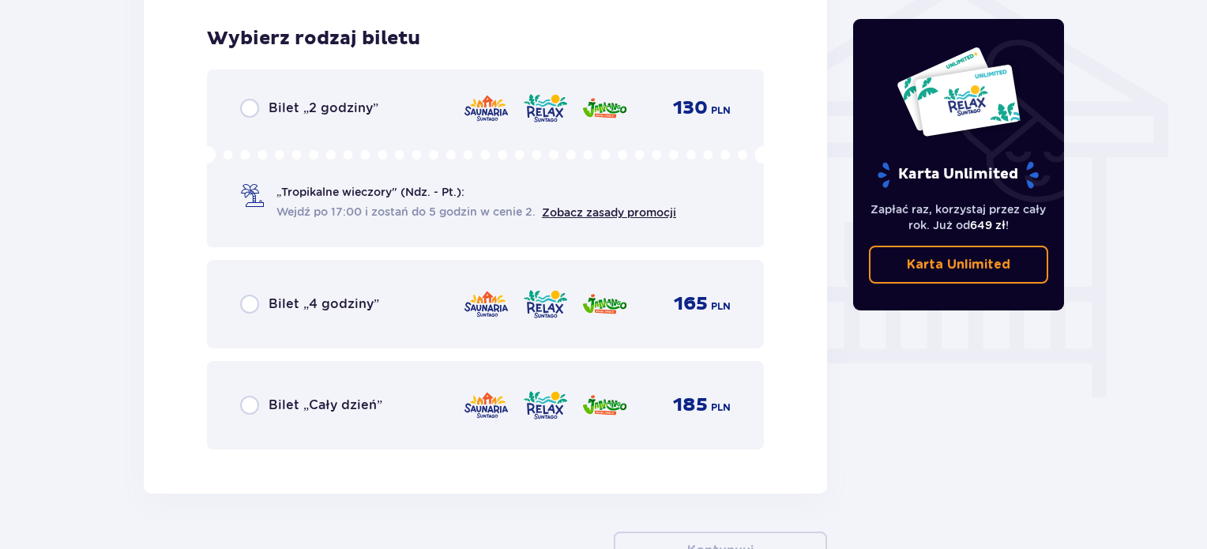
scroll to position [1315, 0]
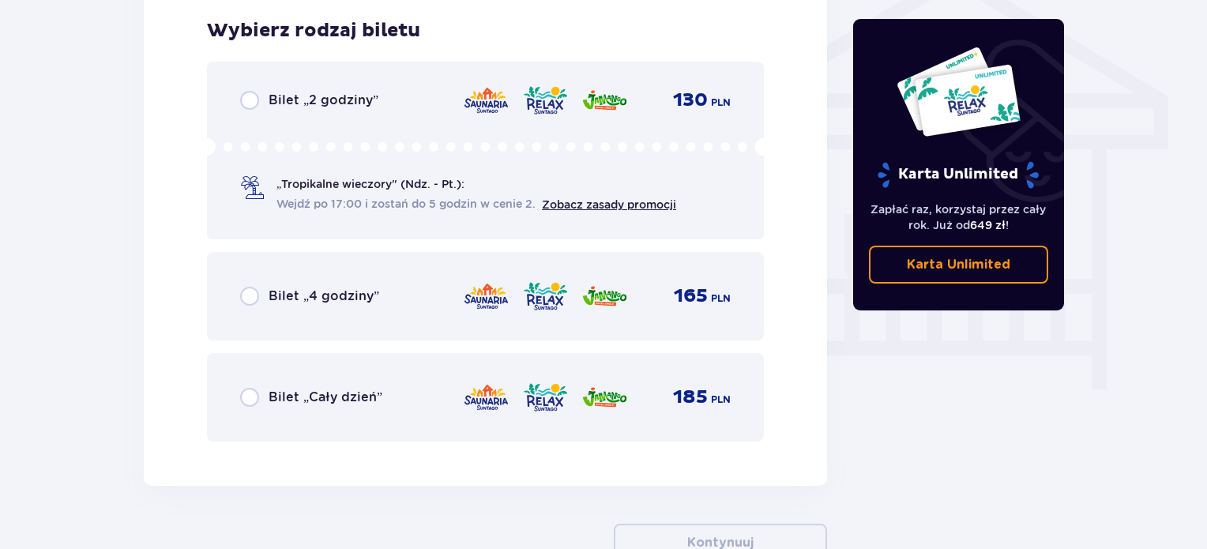
click at [270, 404] on span "Bilet „Cały dzień”" at bounding box center [326, 397] width 114 height 17
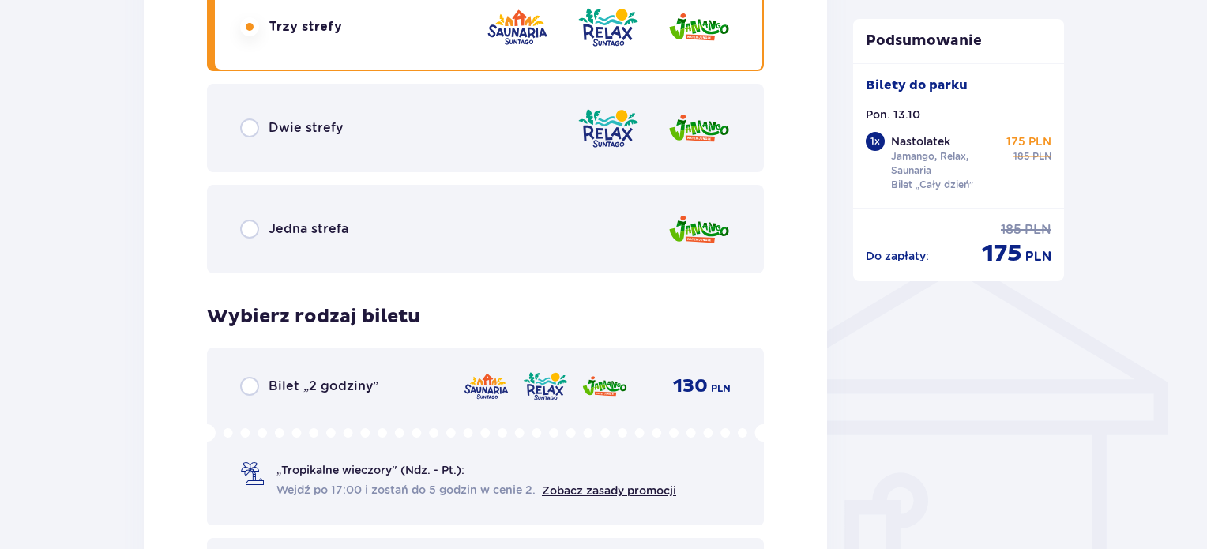
scroll to position [950, 0]
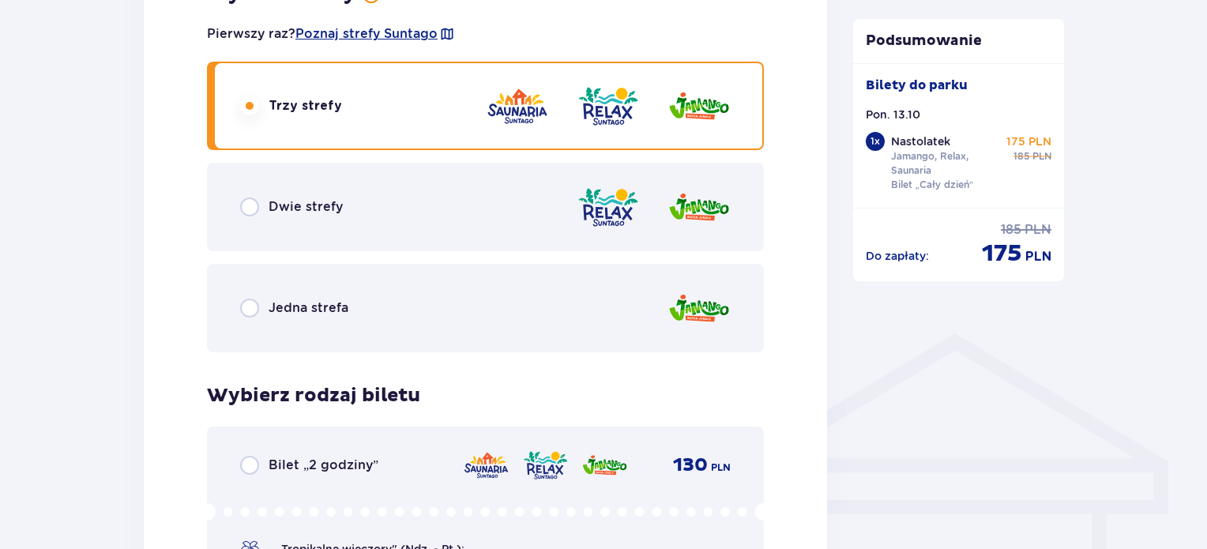
click at [675, 205] on img at bounding box center [699, 207] width 63 height 45
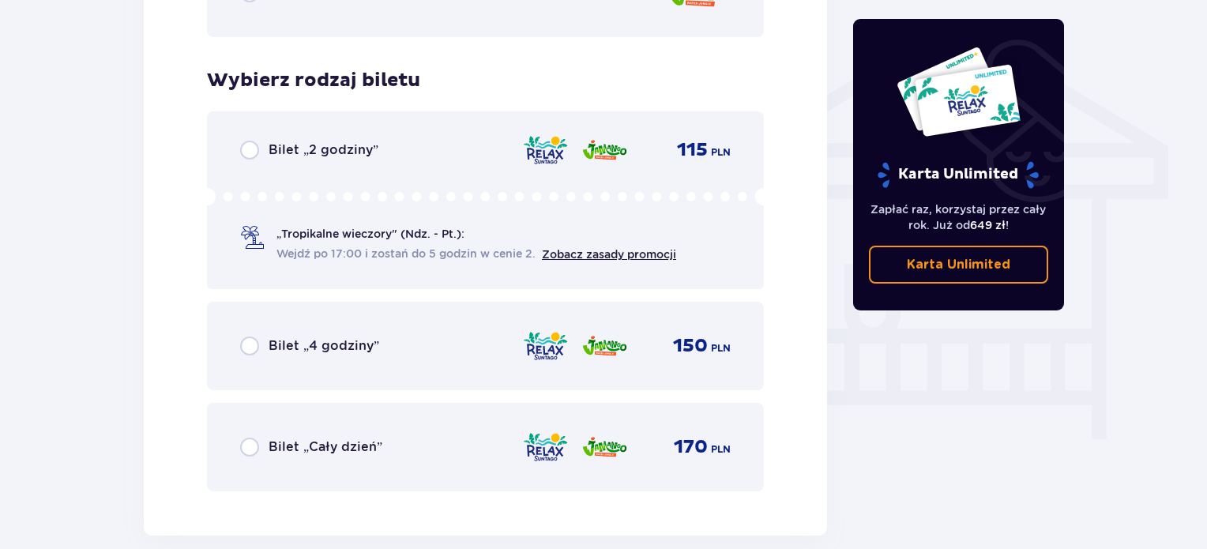
scroll to position [1394, 0]
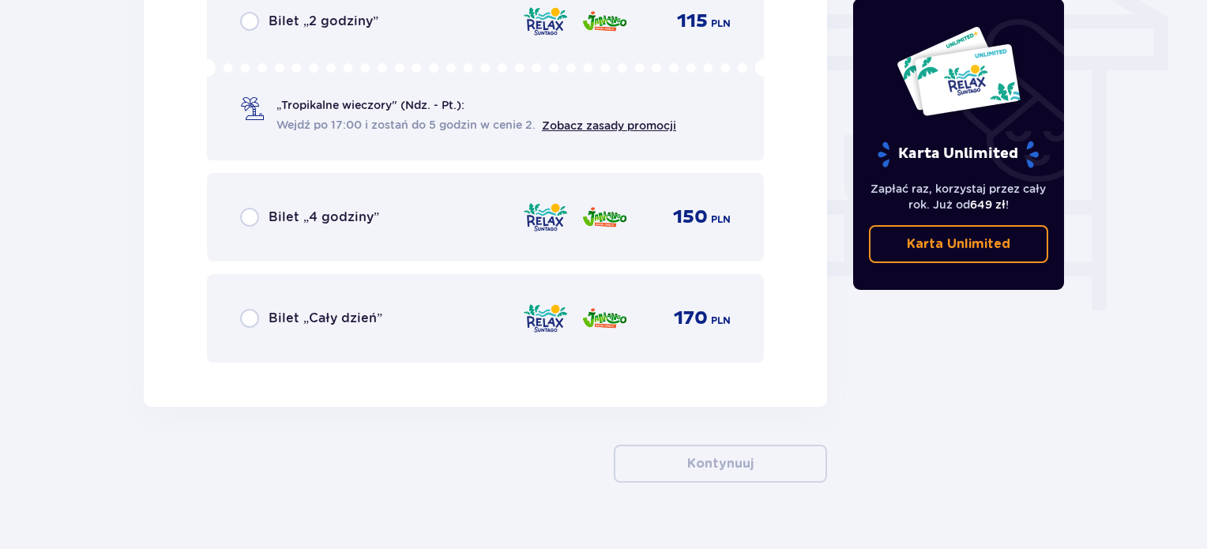
click at [444, 307] on div "Bilet „Cały dzień” 170 PLN" at bounding box center [485, 318] width 491 height 33
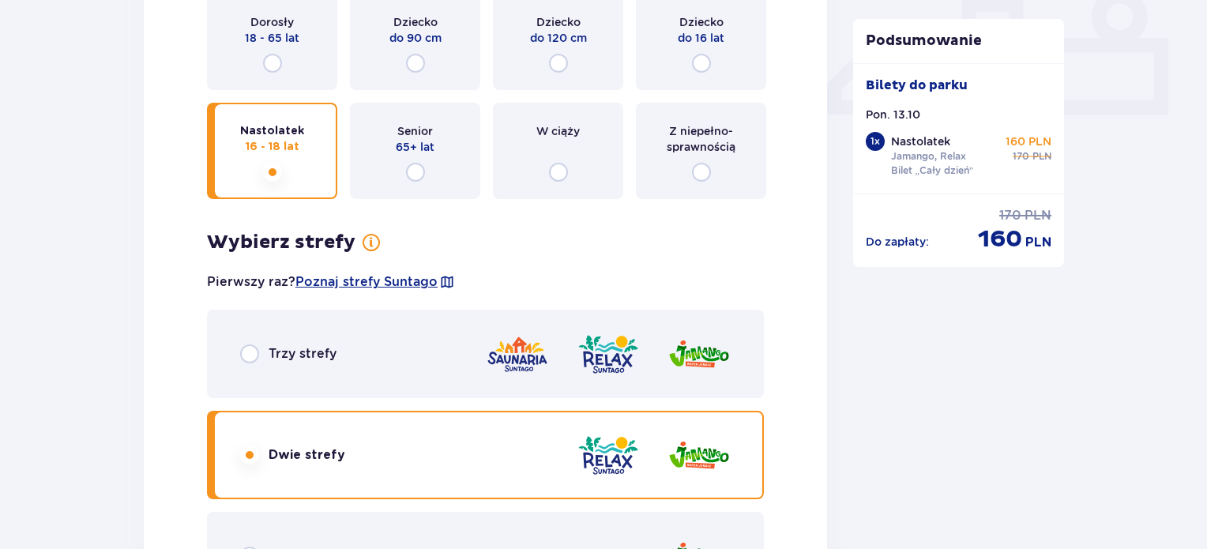
scroll to position [792, 0]
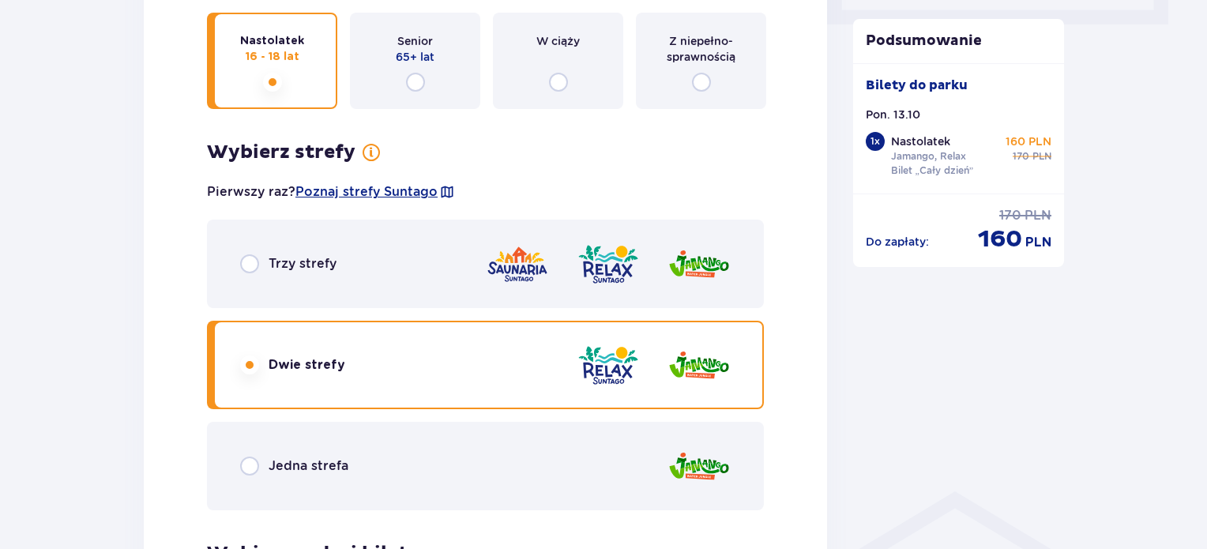
click at [472, 288] on div "Trzy strefy" at bounding box center [485, 264] width 557 height 88
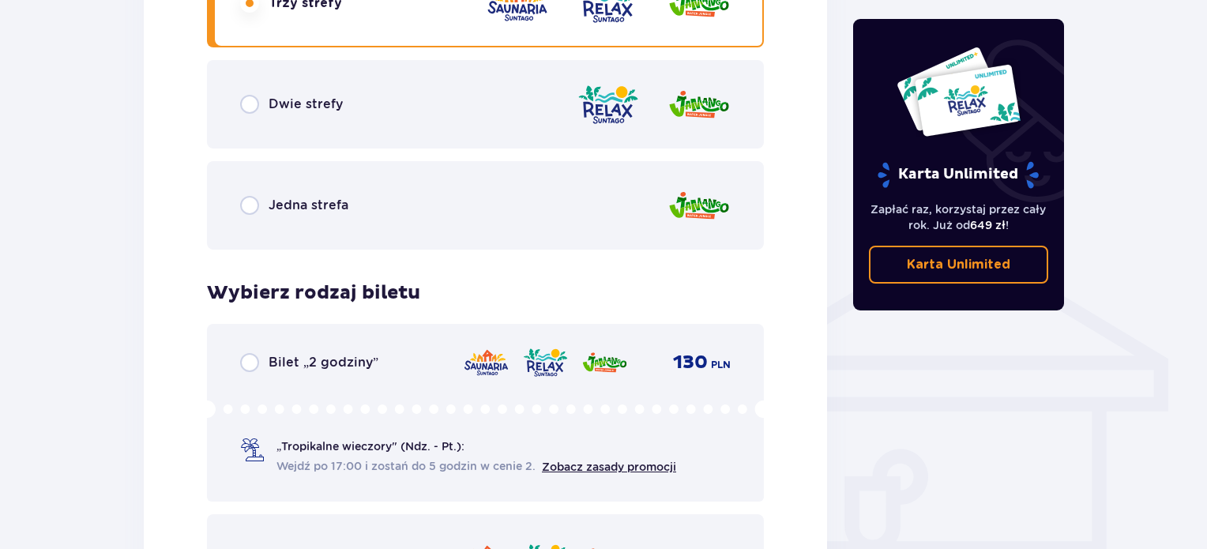
scroll to position [868, 0]
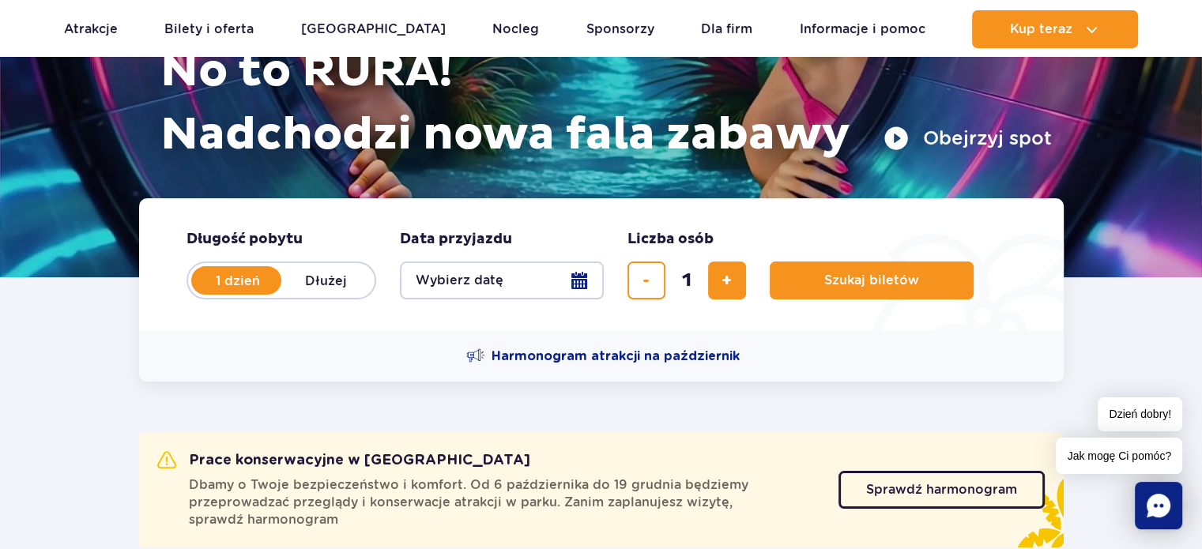
scroll to position [316, 0]
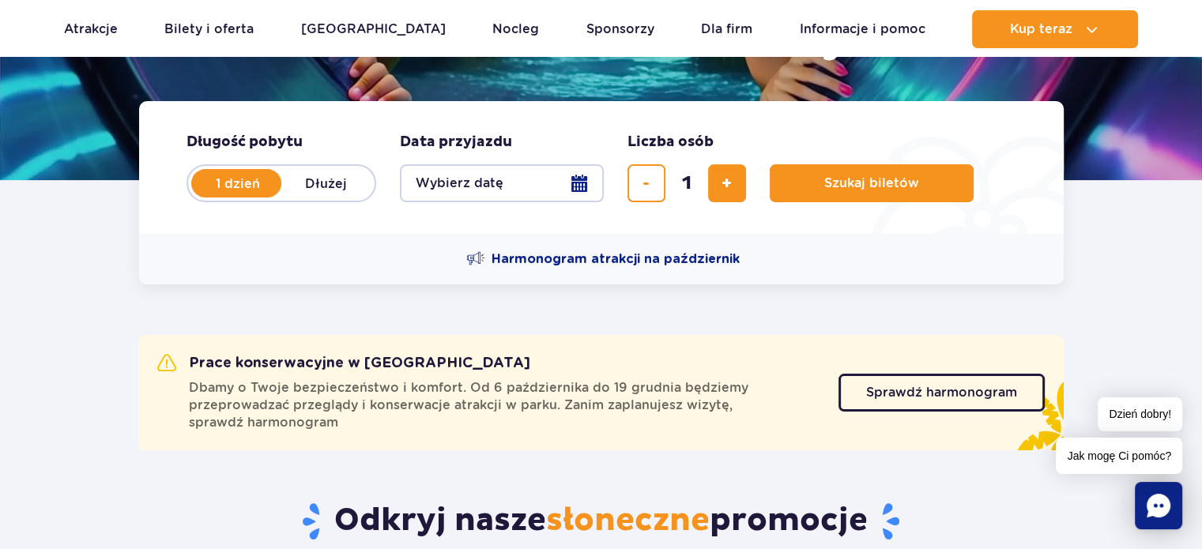
click at [461, 183] on button "Wybierz datę" at bounding box center [502, 183] width 204 height 38
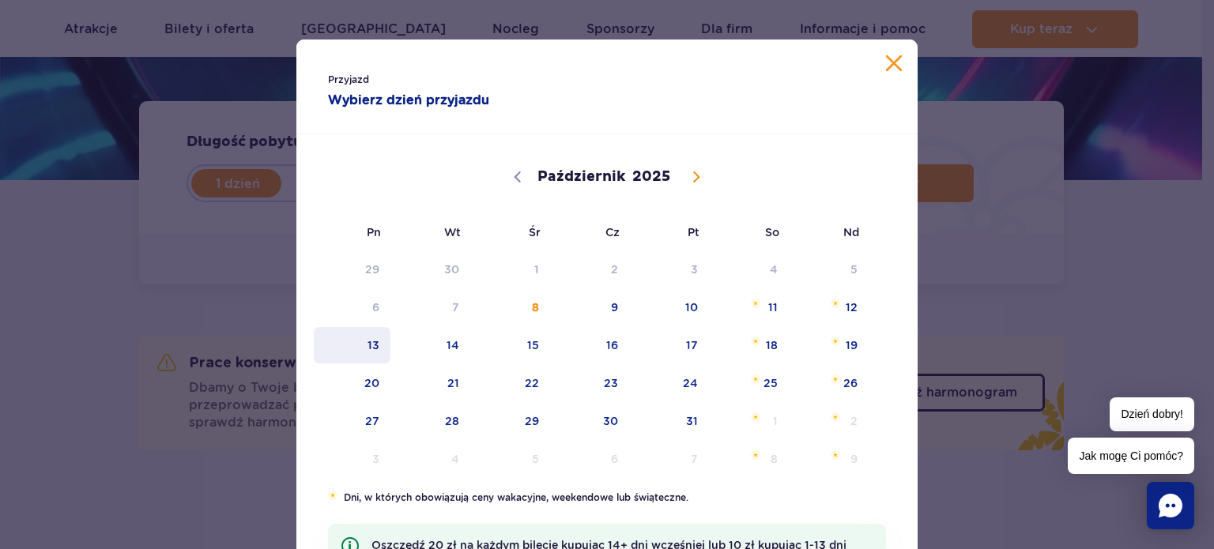
click at [358, 350] on span "13" at bounding box center [352, 345] width 80 height 36
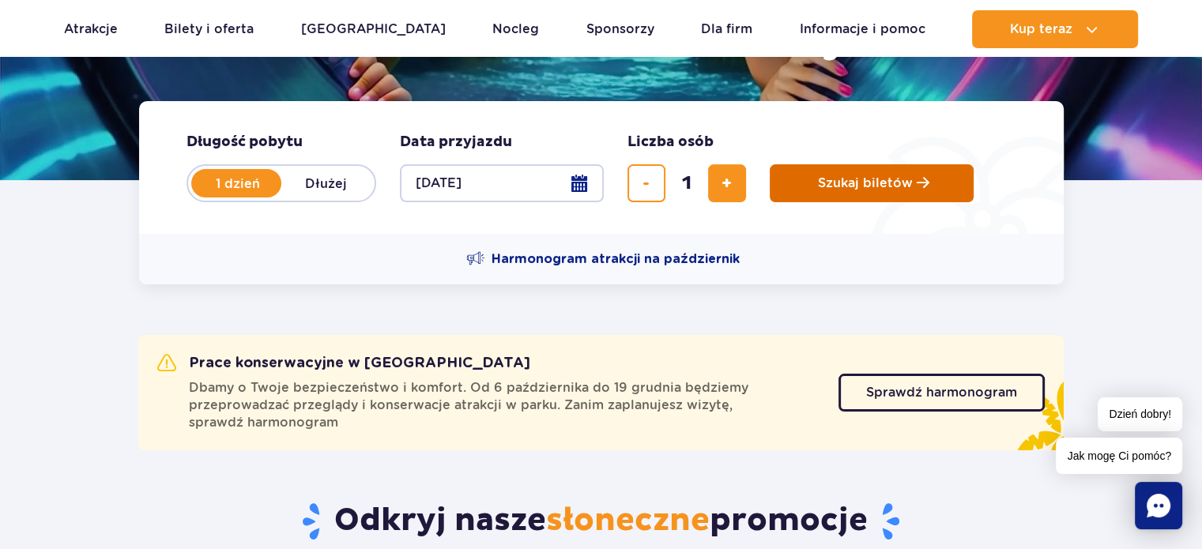
click at [833, 191] on button "Szukaj biletów" at bounding box center [872, 183] width 204 height 38
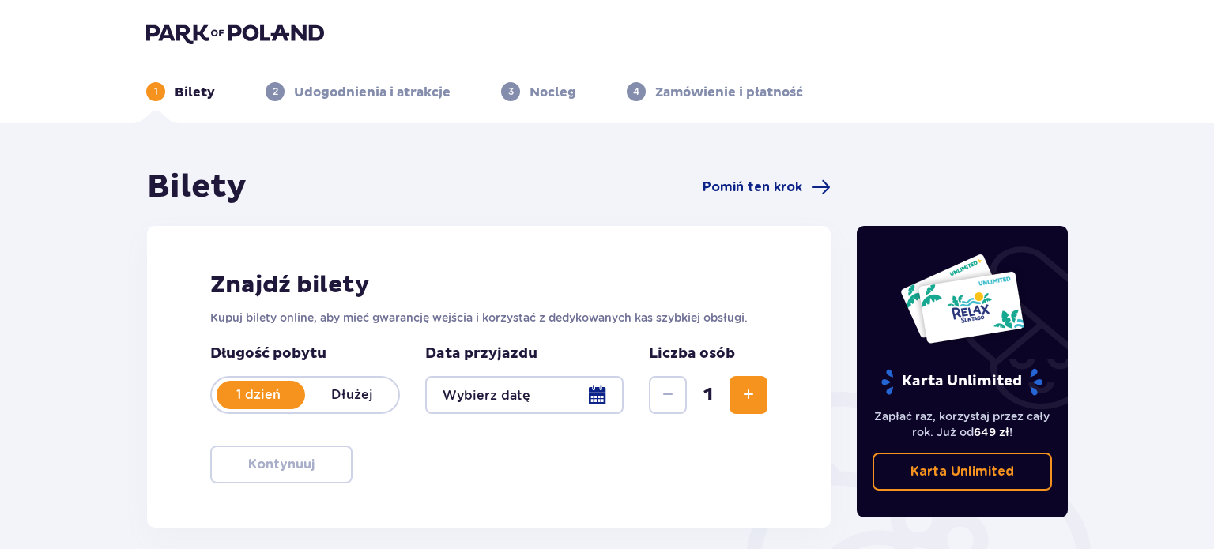
type input "[DATE]"
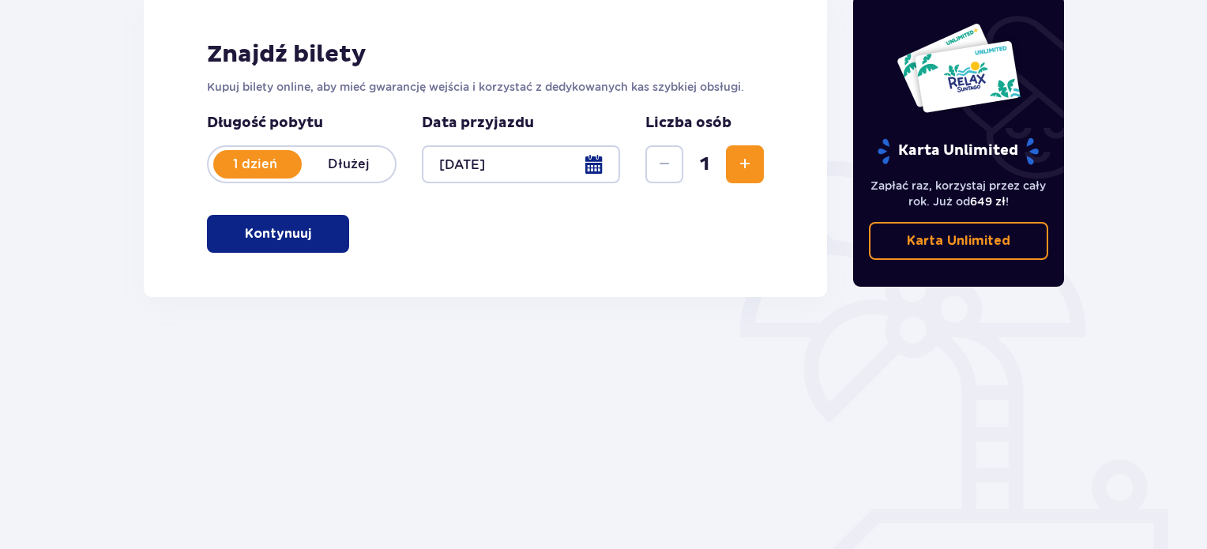
scroll to position [237, 0]
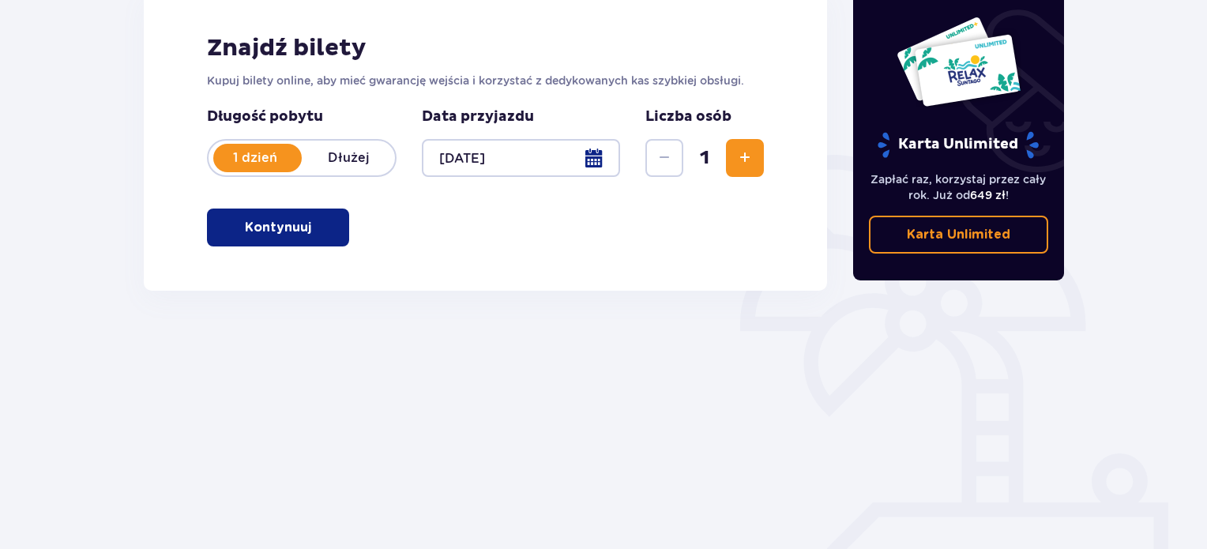
click at [329, 228] on button "Kontynuuj" at bounding box center [278, 228] width 142 height 38
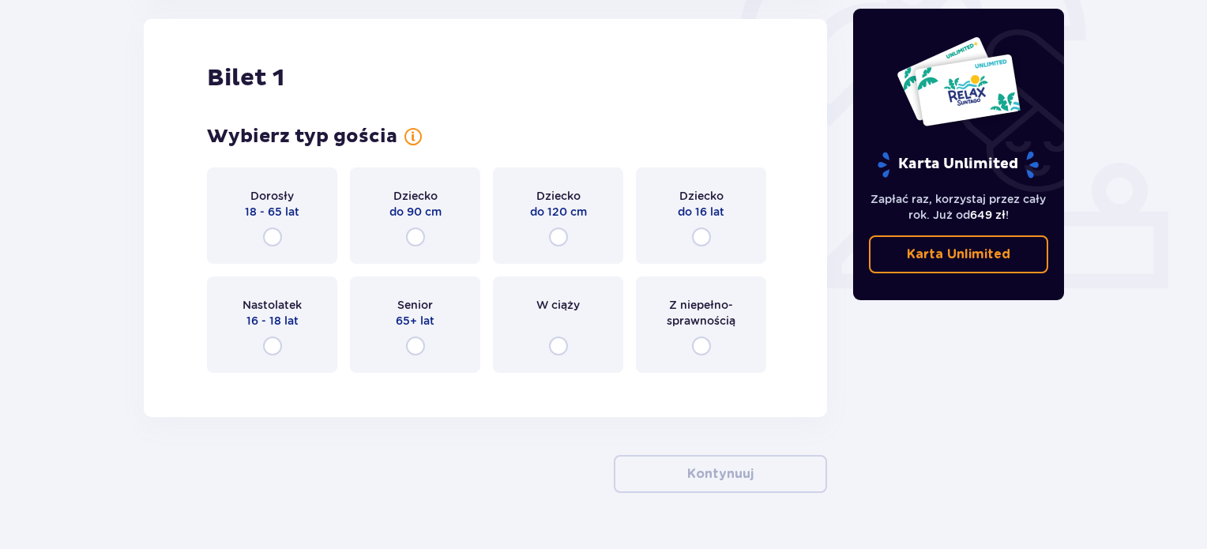
click at [265, 298] on span "Nastolatek" at bounding box center [272, 305] width 59 height 16
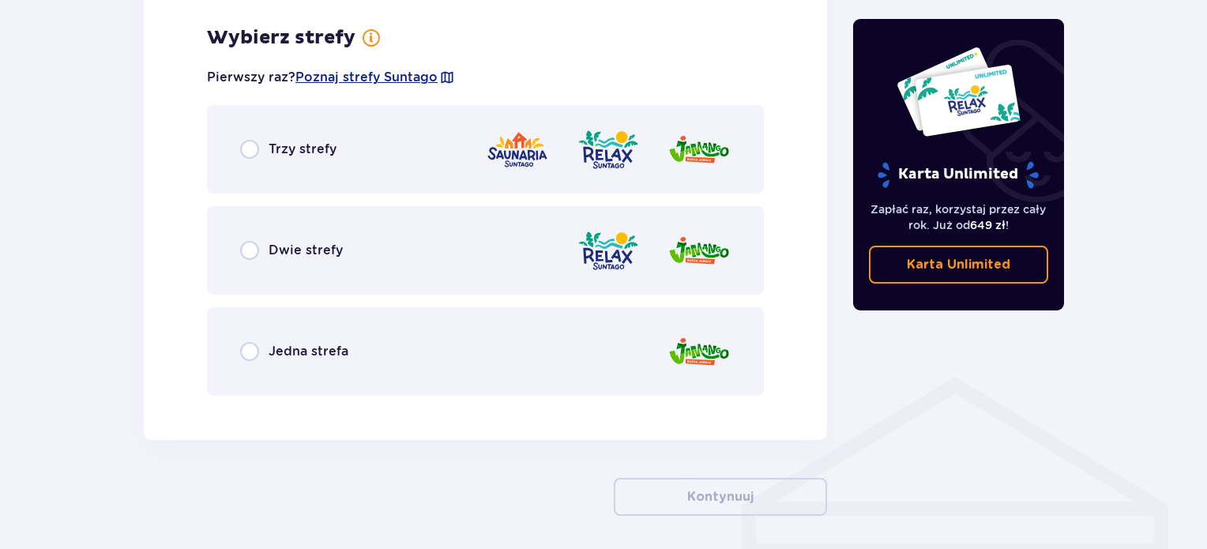
scroll to position [913, 0]
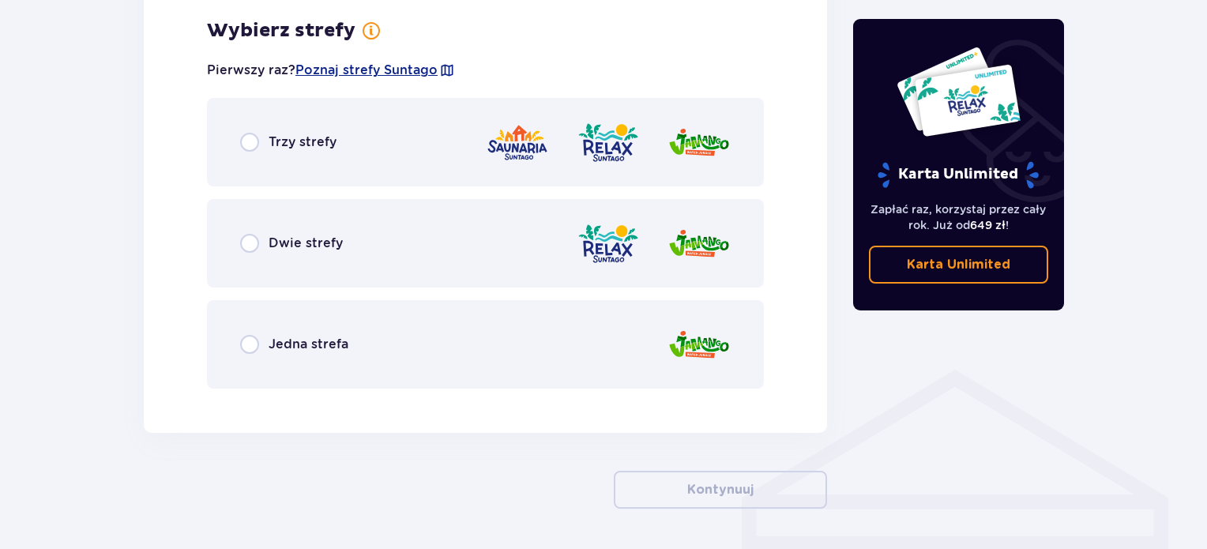
click at [352, 132] on div "Trzy strefy" at bounding box center [485, 142] width 557 height 88
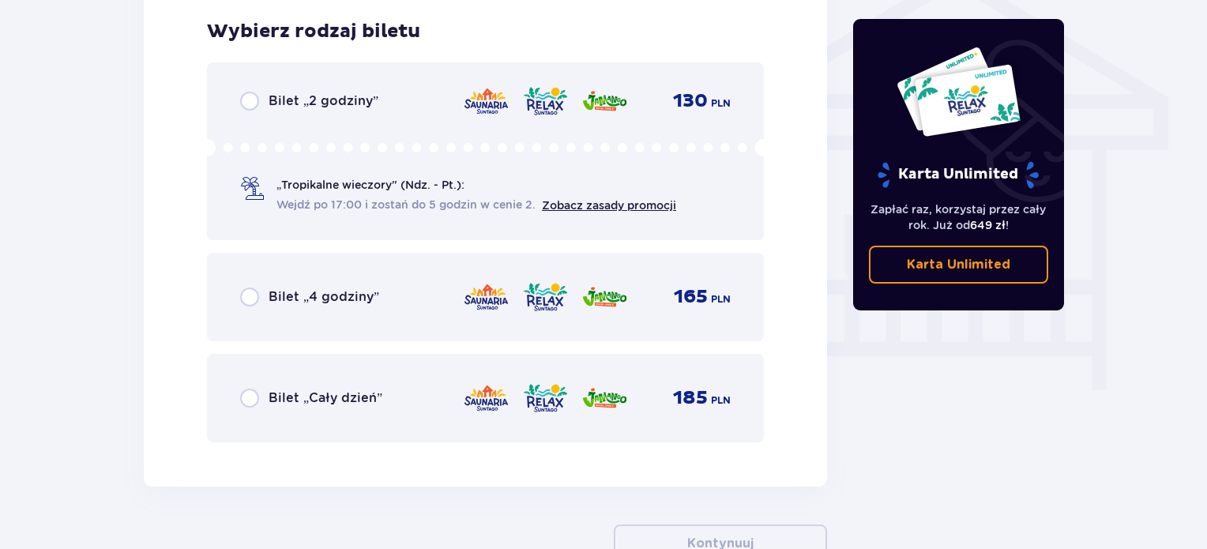
scroll to position [1315, 0]
click at [322, 422] on div "Bilet „Cały dzień” 185 PLN" at bounding box center [485, 397] width 557 height 88
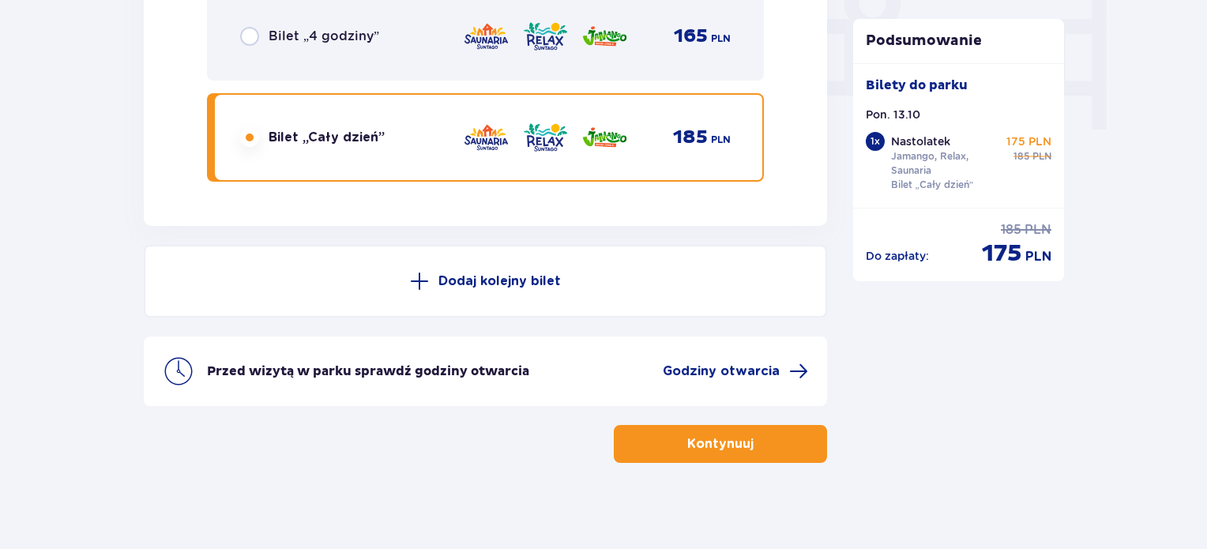
scroll to position [1582, 0]
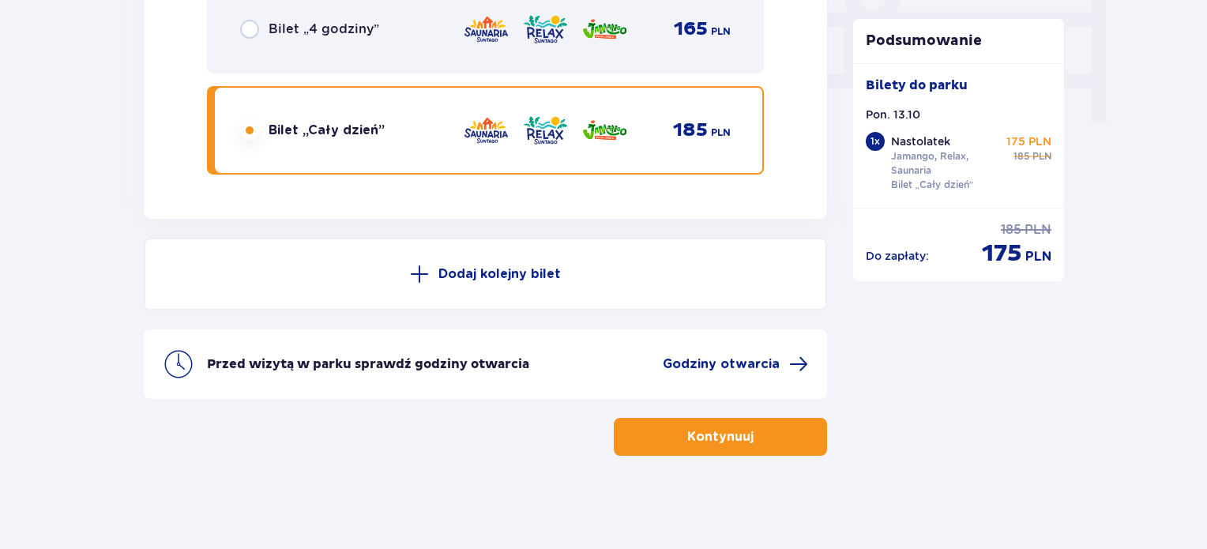
click at [684, 426] on button "Kontynuuj" at bounding box center [720, 437] width 213 height 38
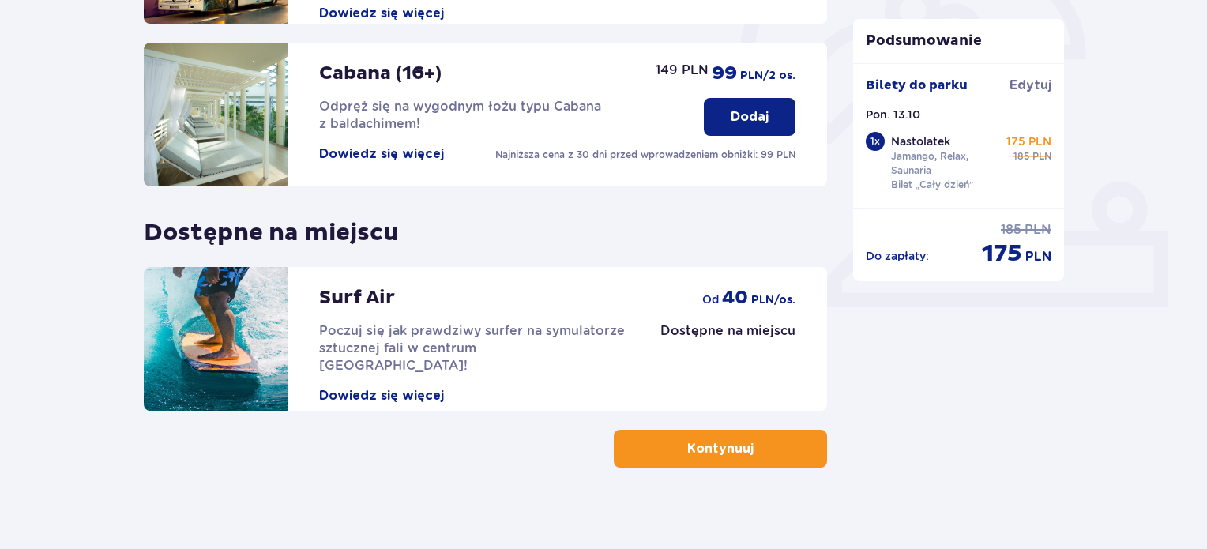
scroll to position [521, 0]
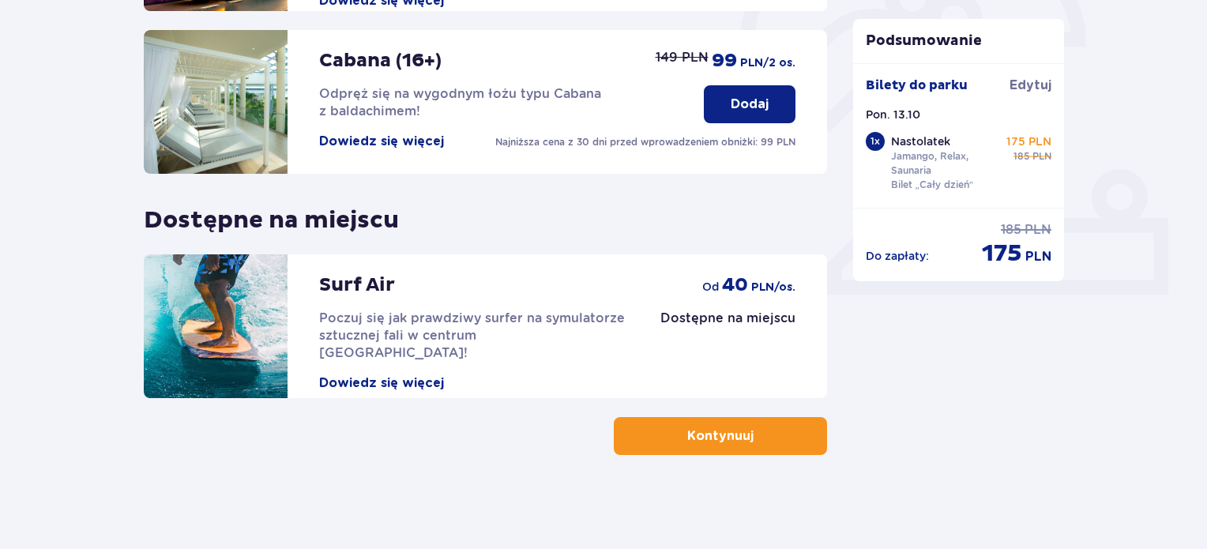
click at [668, 439] on button "Kontynuuj" at bounding box center [720, 436] width 213 height 38
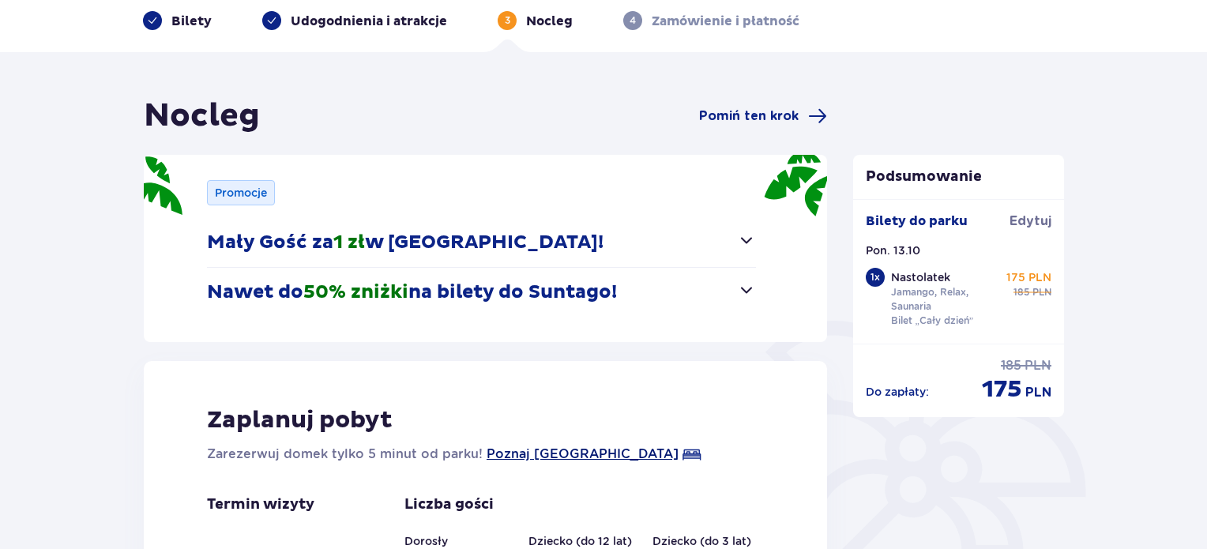
scroll to position [126, 0]
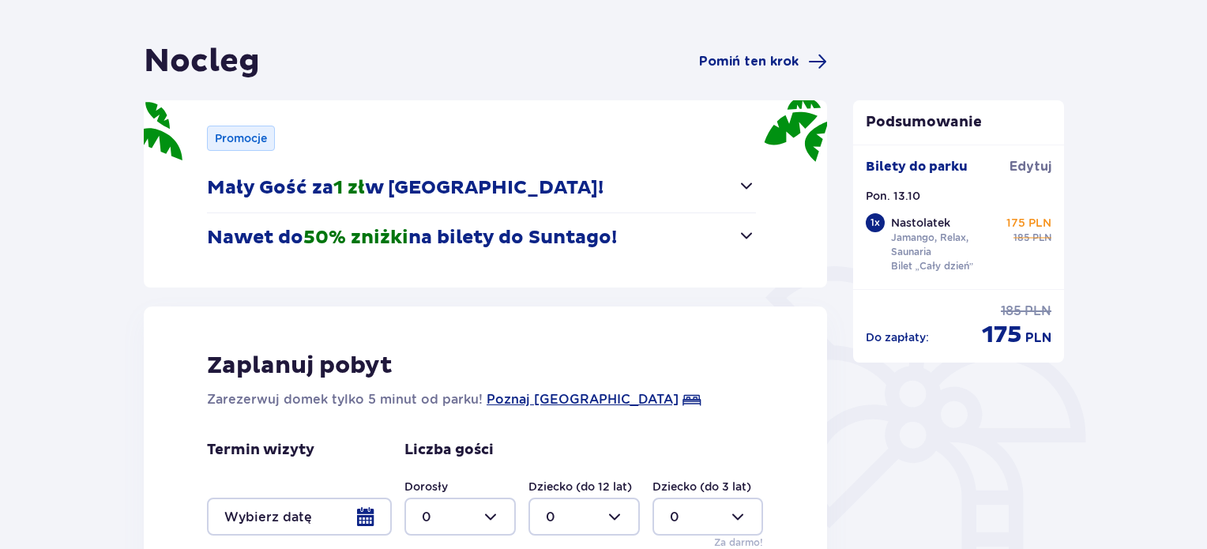
click at [590, 236] on p "Nawet do 50% zniżki na bilety do [GEOGRAPHIC_DATA]!" at bounding box center [412, 238] width 410 height 24
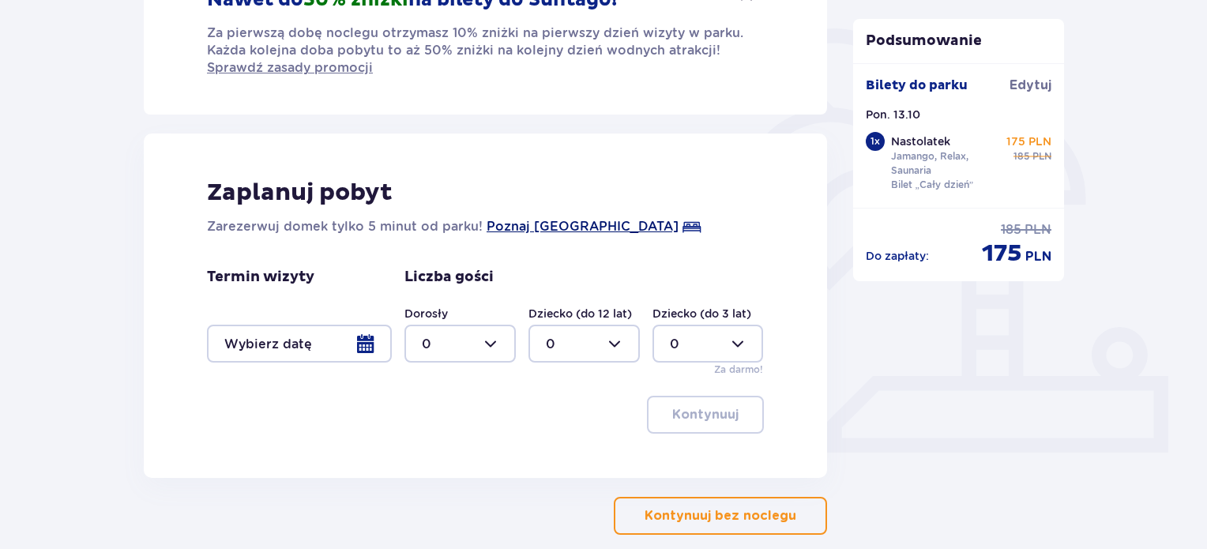
scroll to position [443, 0]
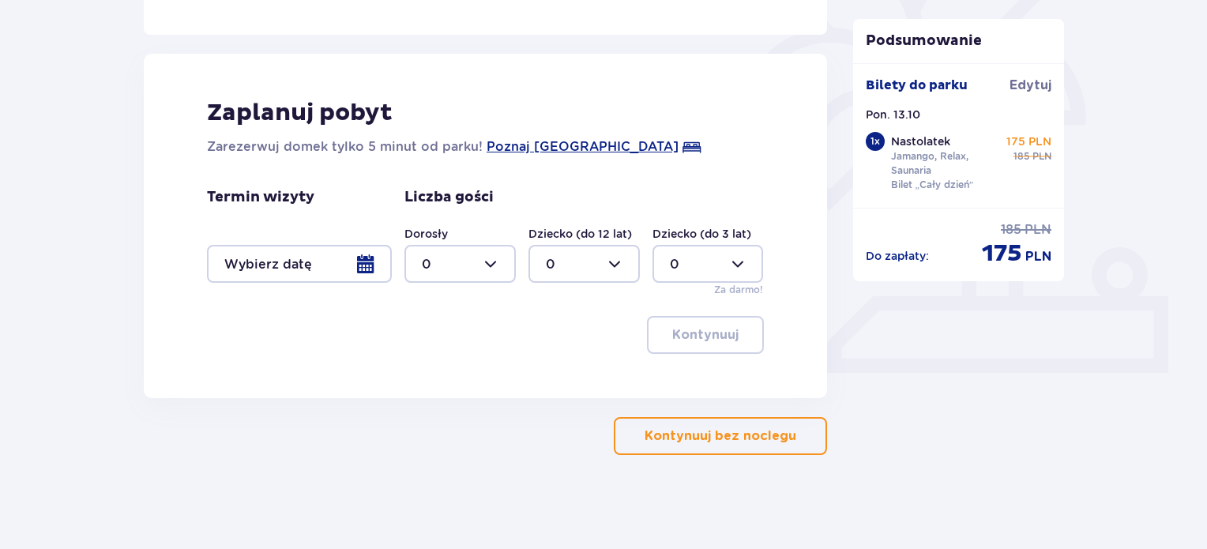
click at [744, 425] on button "Kontynuuj bez noclegu" at bounding box center [720, 436] width 213 height 38
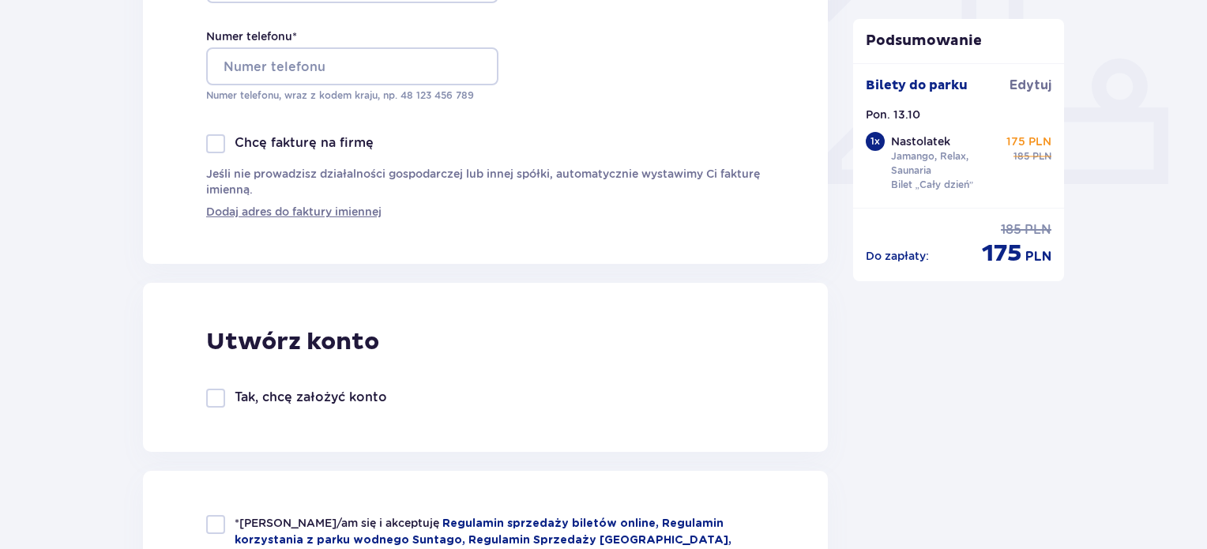
scroll to position [395, 0]
